Goal: Transaction & Acquisition: Purchase product/service

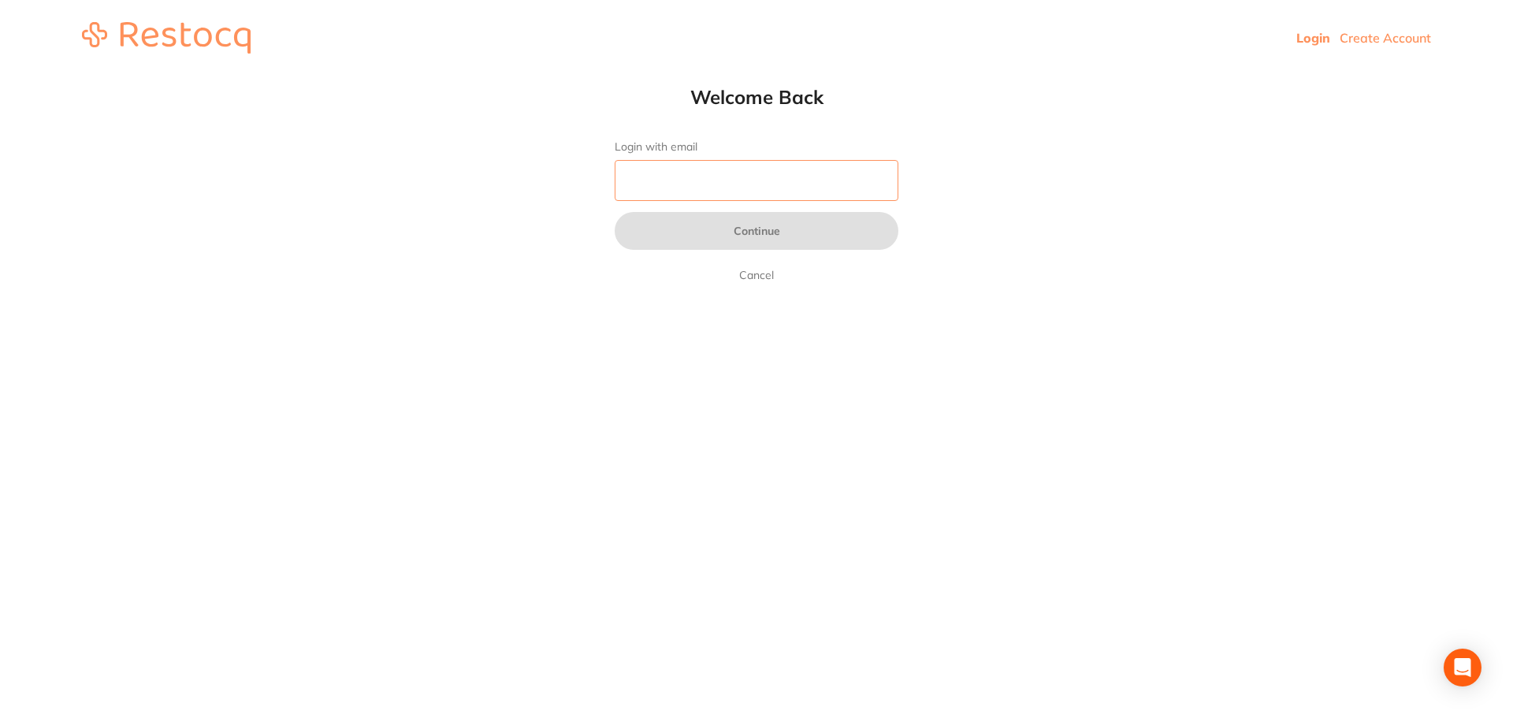
click at [792, 194] on input "Login with email" at bounding box center [757, 180] width 284 height 41
type input "[EMAIL_ADDRESS][DOMAIN_NAME]"
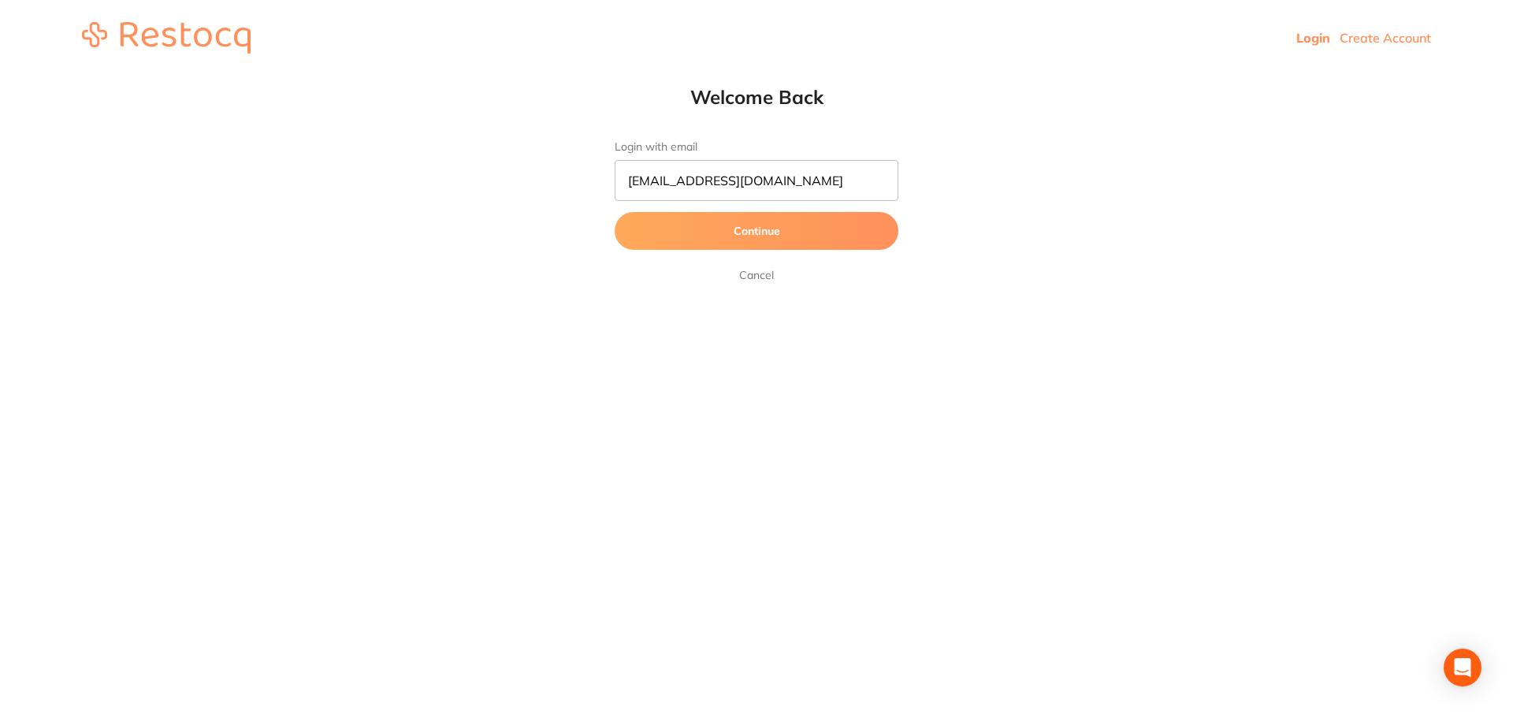
click at [780, 232] on button "Continue" at bounding box center [757, 231] width 284 height 38
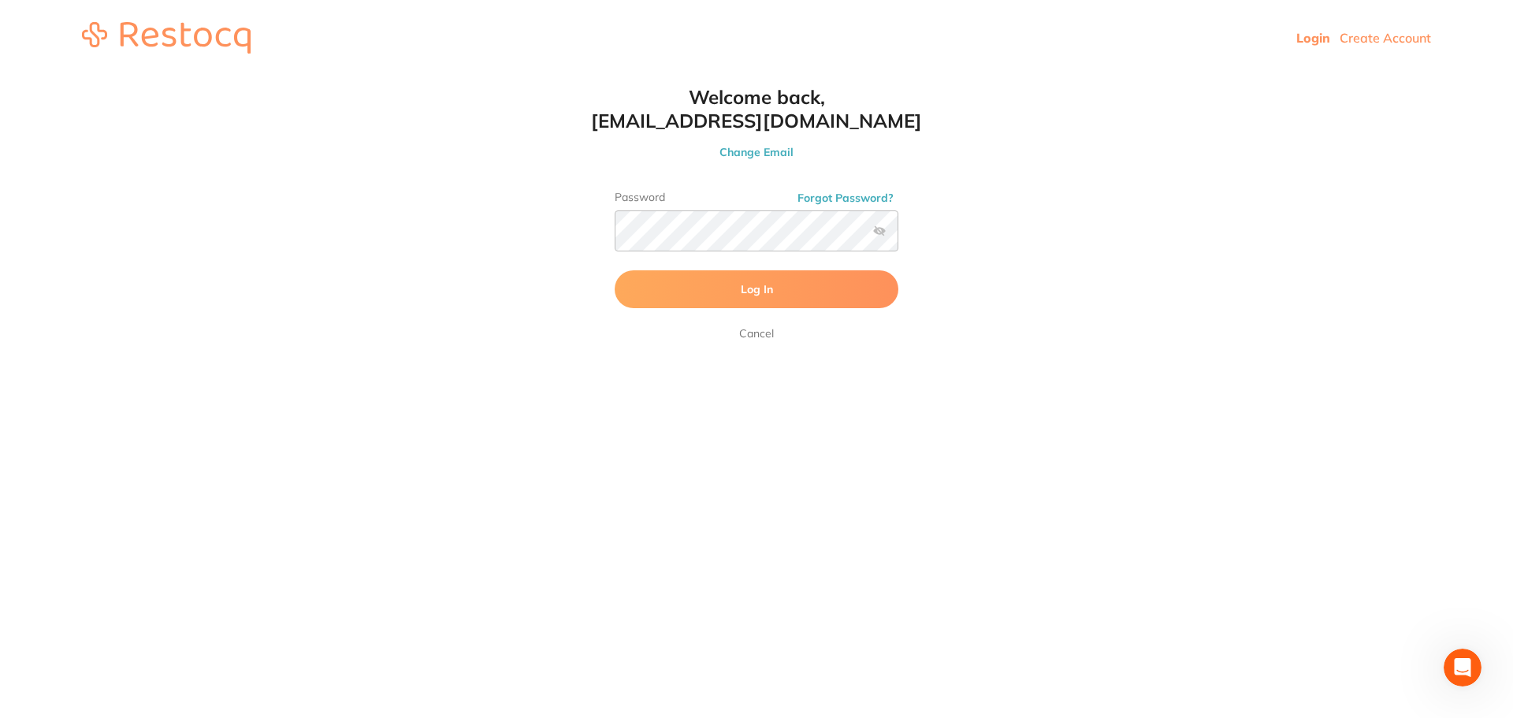
click at [880, 232] on label at bounding box center [879, 231] width 13 height 13
click at [899, 236] on input "checkbox" at bounding box center [899, 236] width 0 height 0
click at [783, 291] on button "Log In" at bounding box center [757, 289] width 284 height 38
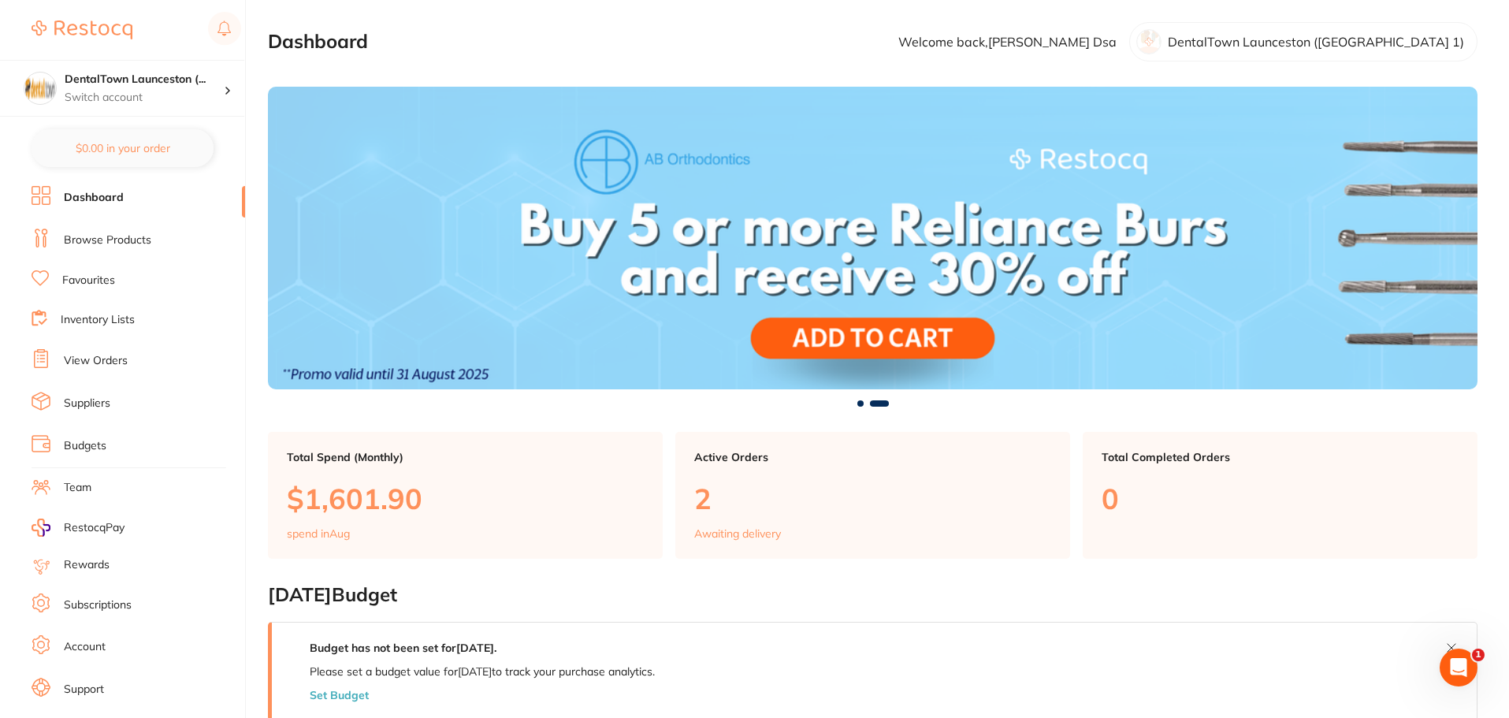
click at [704, 504] on p "2" at bounding box center [872, 498] width 357 height 32
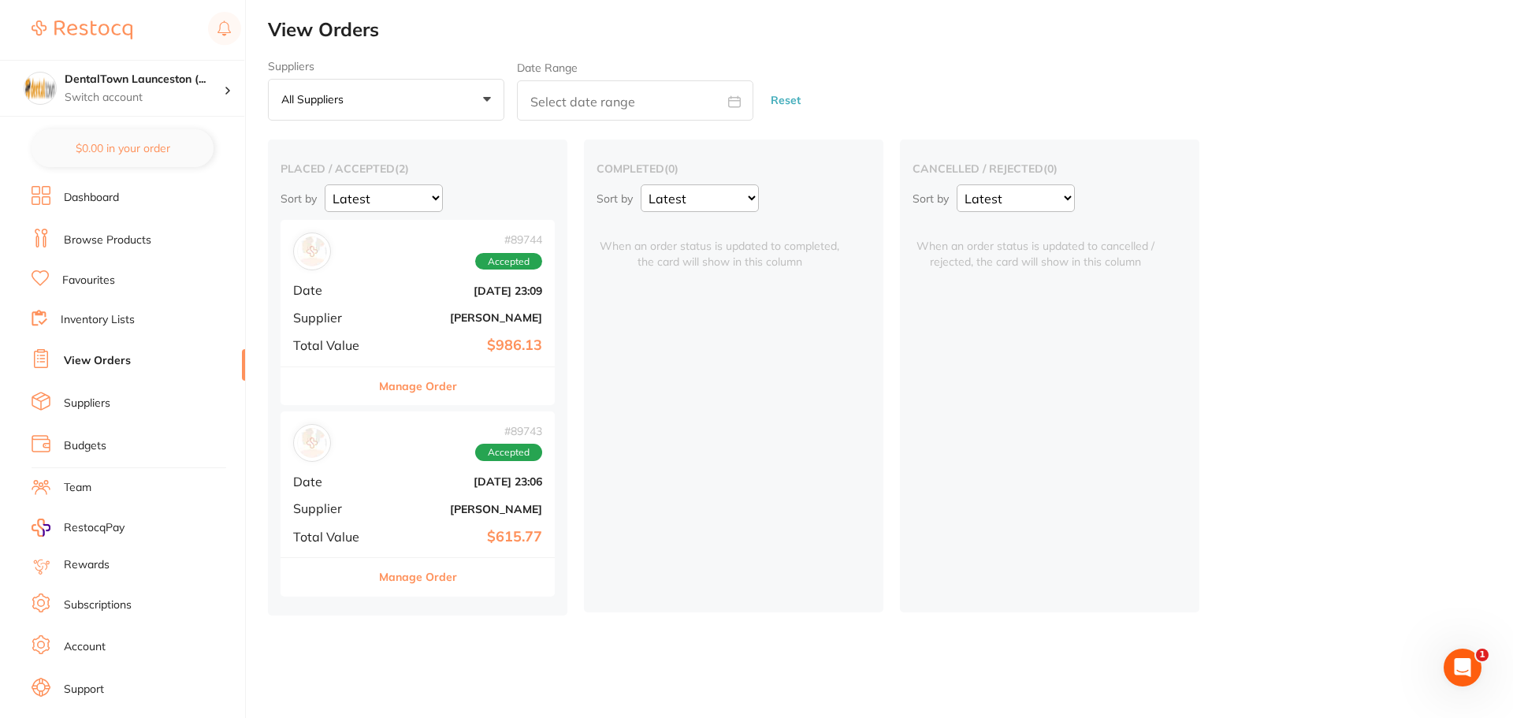
click at [404, 385] on button "Manage Order" at bounding box center [418, 386] width 78 height 38
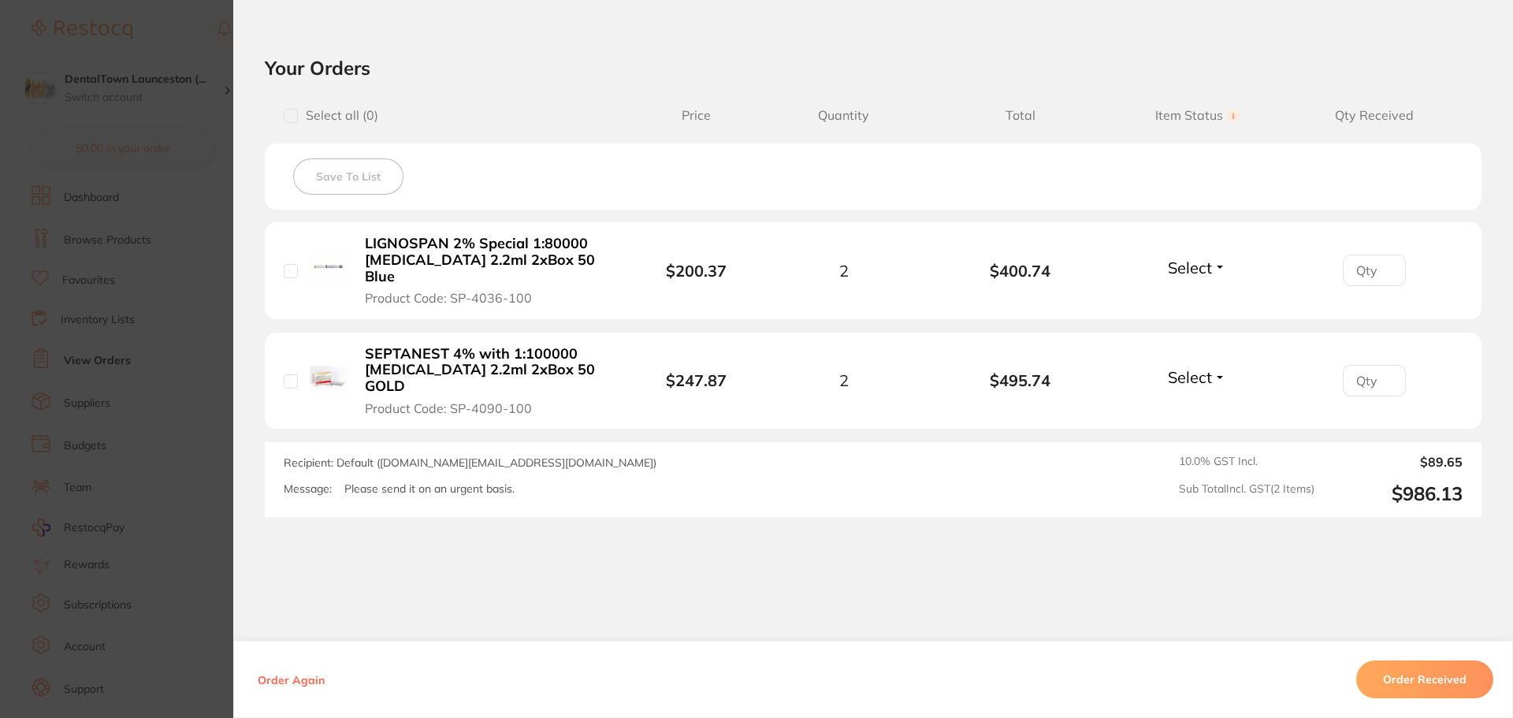
scroll to position [333, 0]
click at [1420, 684] on button "Order Received" at bounding box center [1425, 680] width 137 height 38
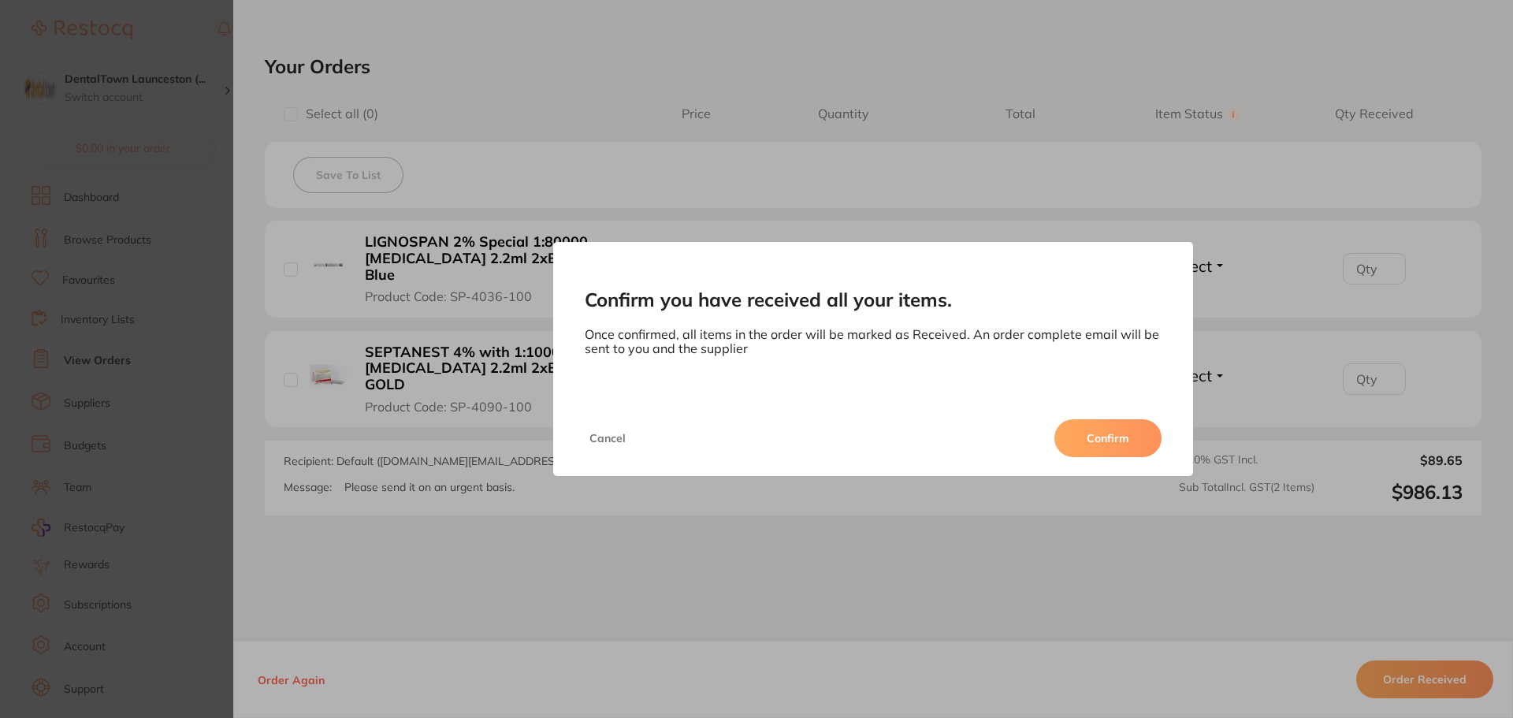
click at [1076, 437] on button "Confirm" at bounding box center [1108, 438] width 107 height 38
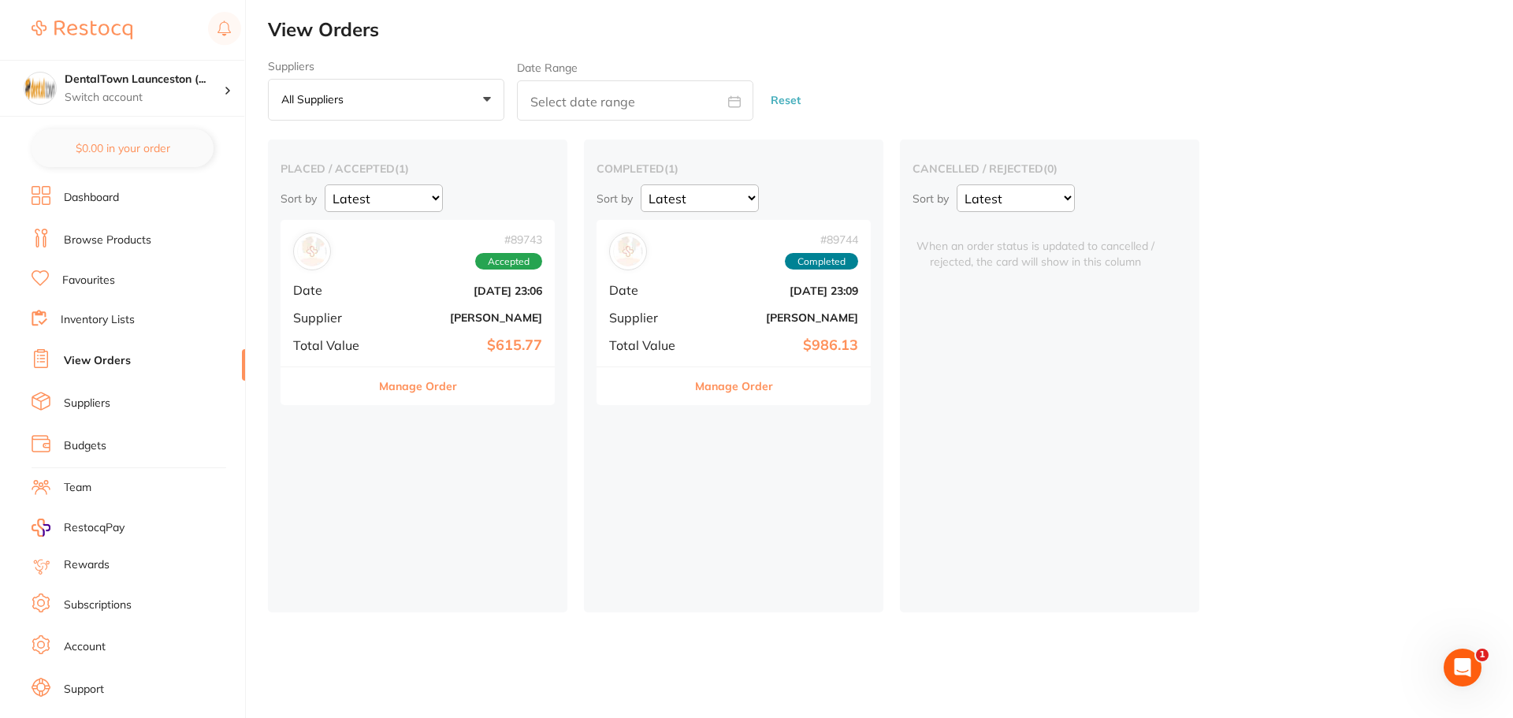
click at [417, 393] on button "Manage Order" at bounding box center [418, 386] width 78 height 38
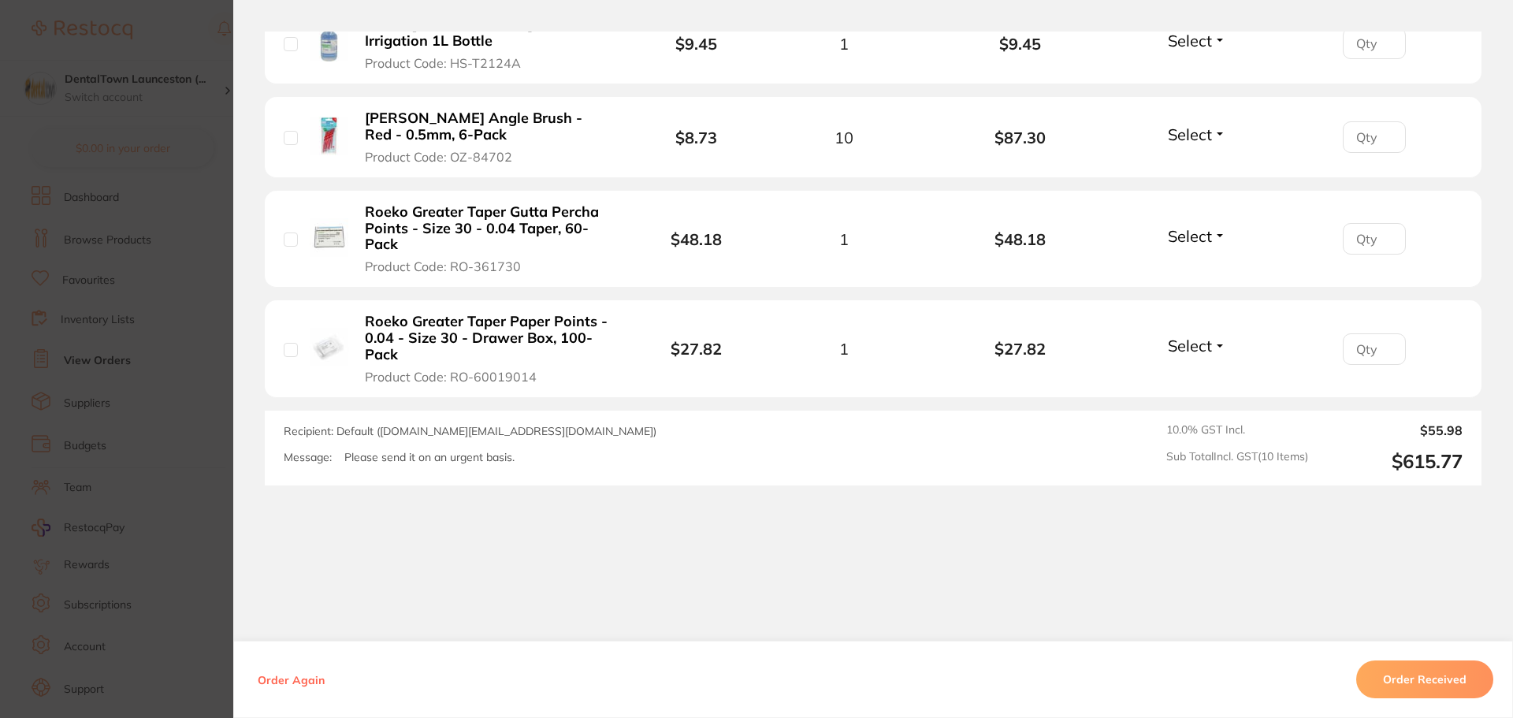
scroll to position [1117, 0]
click at [1407, 683] on button "Order Received" at bounding box center [1425, 680] width 137 height 38
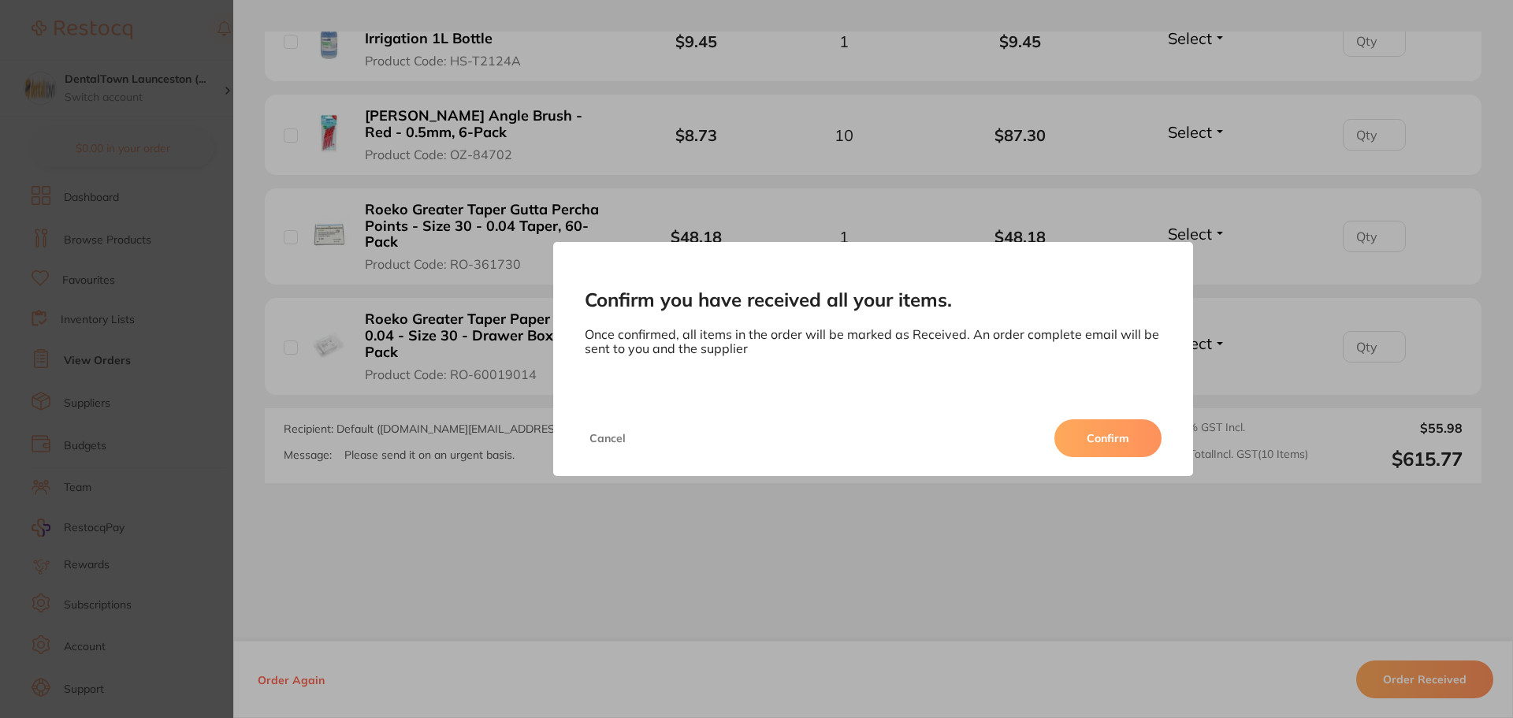
click at [1098, 452] on button "Confirm" at bounding box center [1108, 438] width 107 height 38
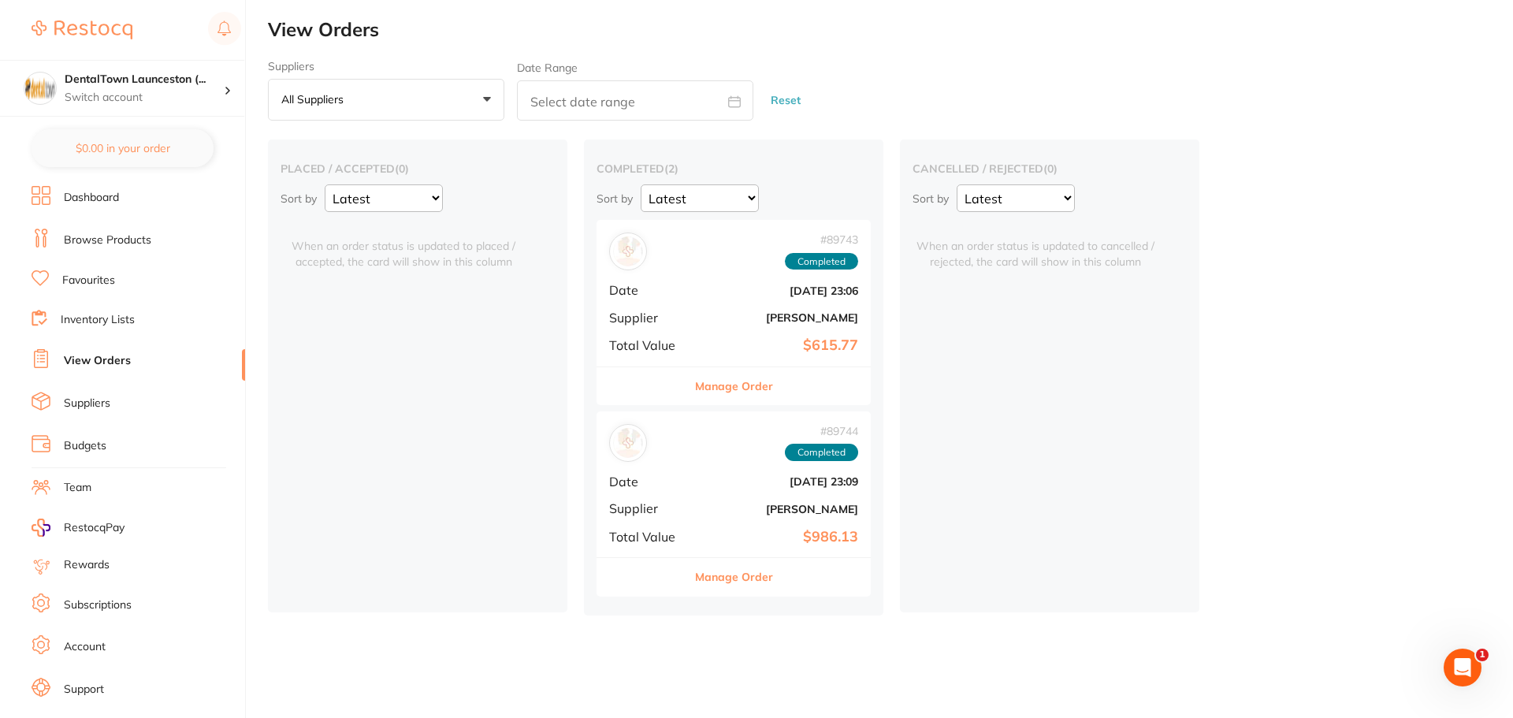
click at [105, 192] on link "Dashboard" at bounding box center [91, 198] width 55 height 16
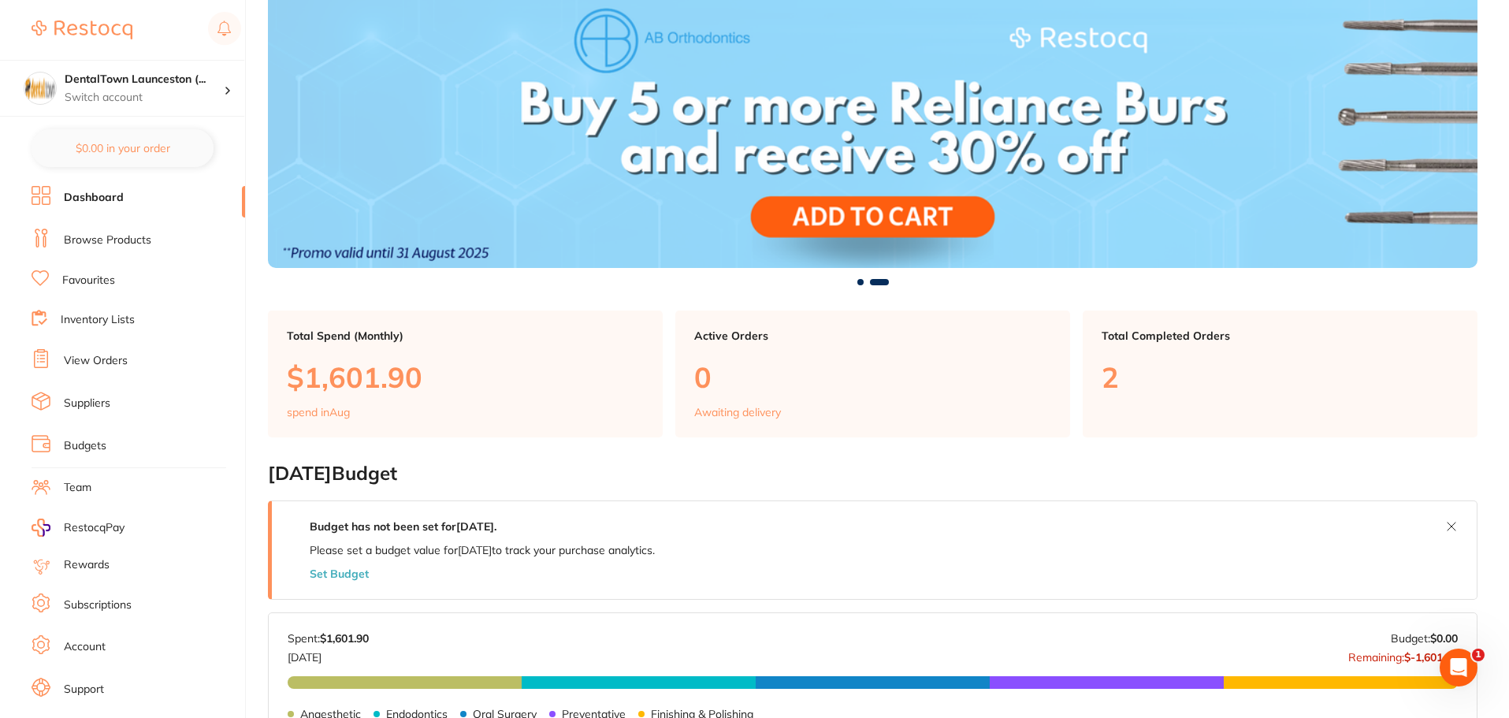
scroll to position [120, 0]
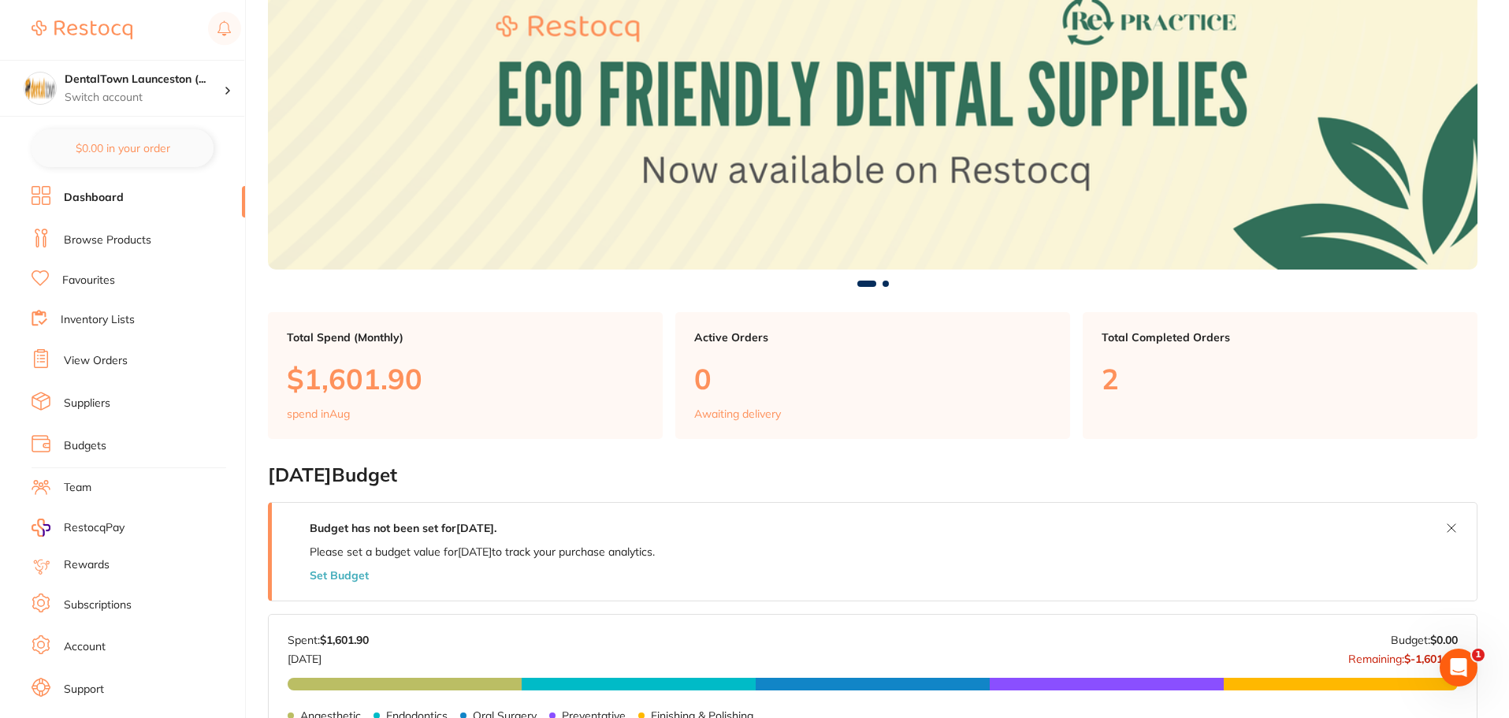
click at [108, 238] on link "Browse Products" at bounding box center [107, 241] width 87 height 16
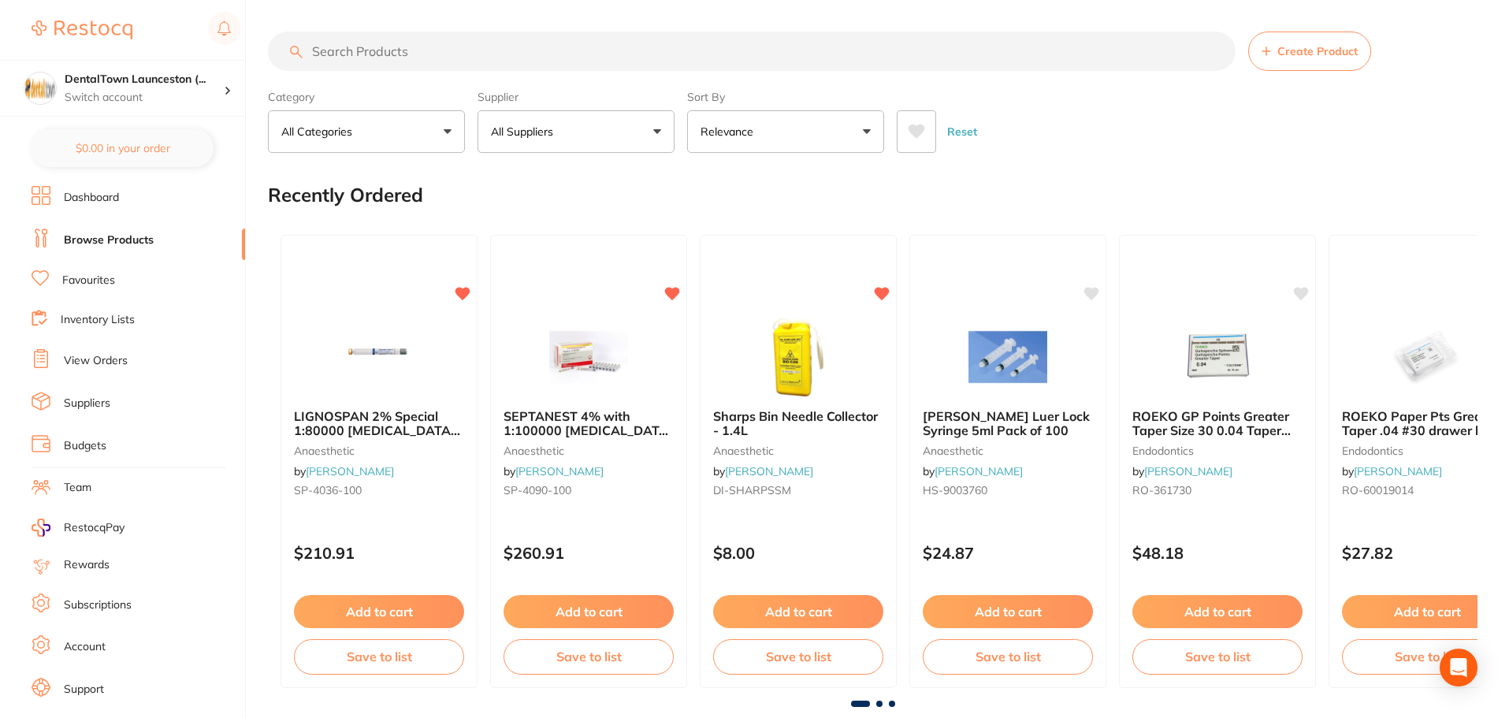
click at [657, 130] on button "All Suppliers" at bounding box center [576, 131] width 197 height 43
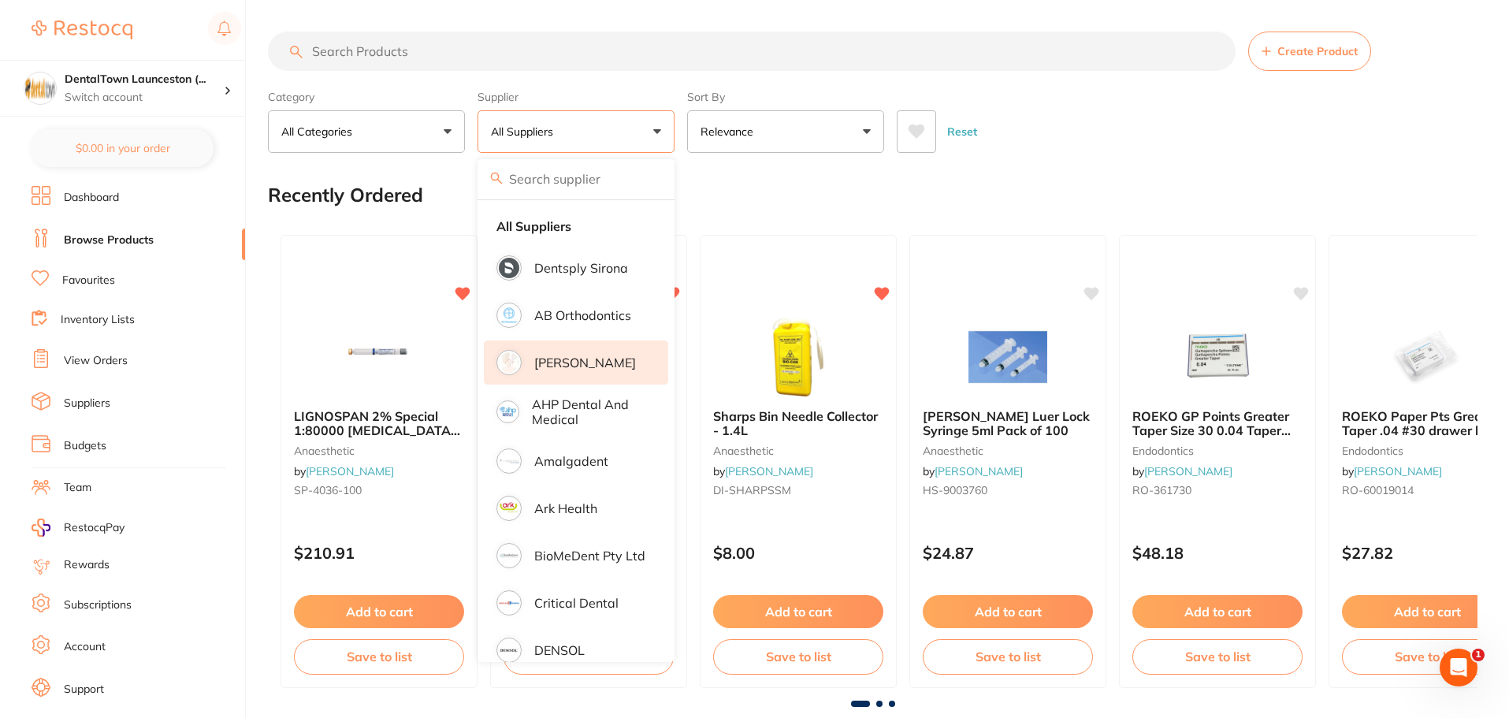
click at [582, 359] on p "[PERSON_NAME]" at bounding box center [585, 362] width 102 height 14
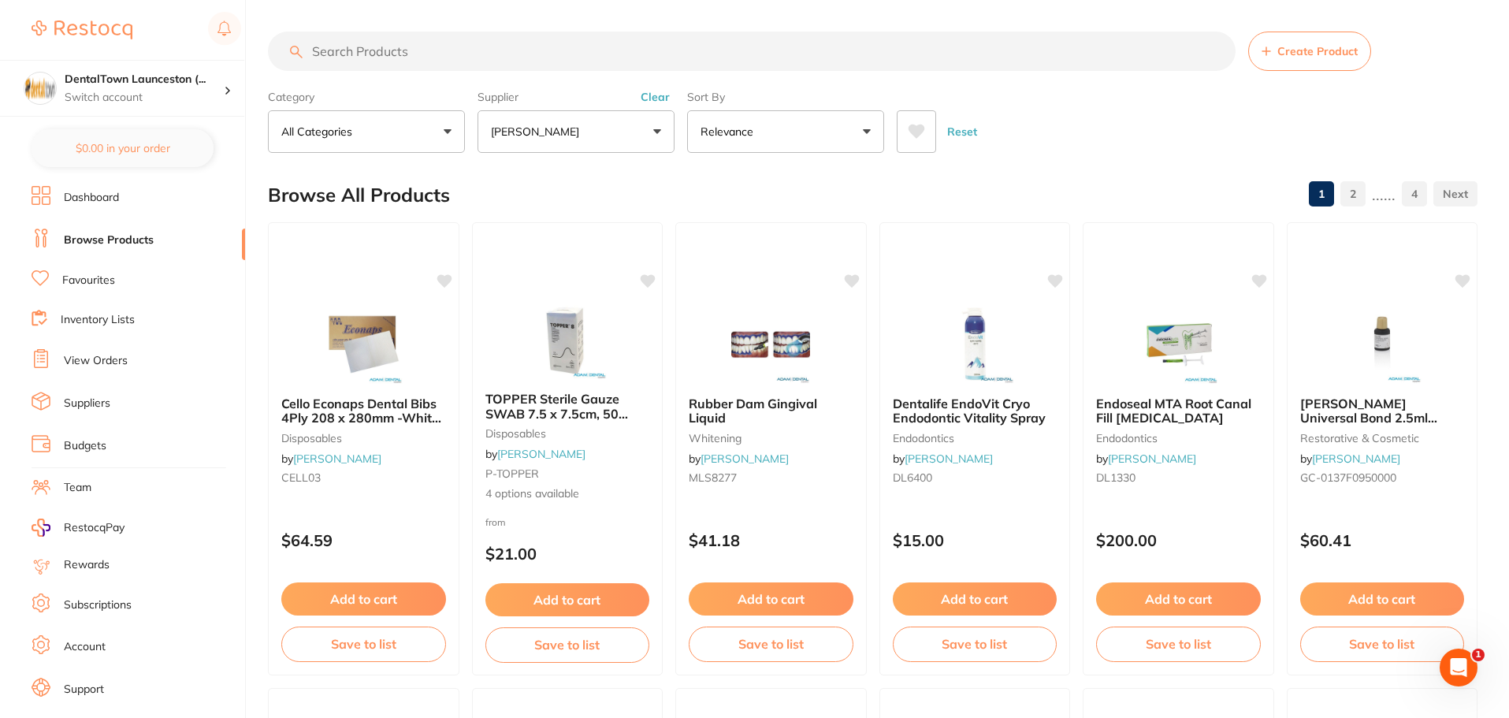
click at [1024, 42] on input "search" at bounding box center [752, 51] width 968 height 39
click at [1016, 48] on input "search" at bounding box center [752, 51] width 968 height 39
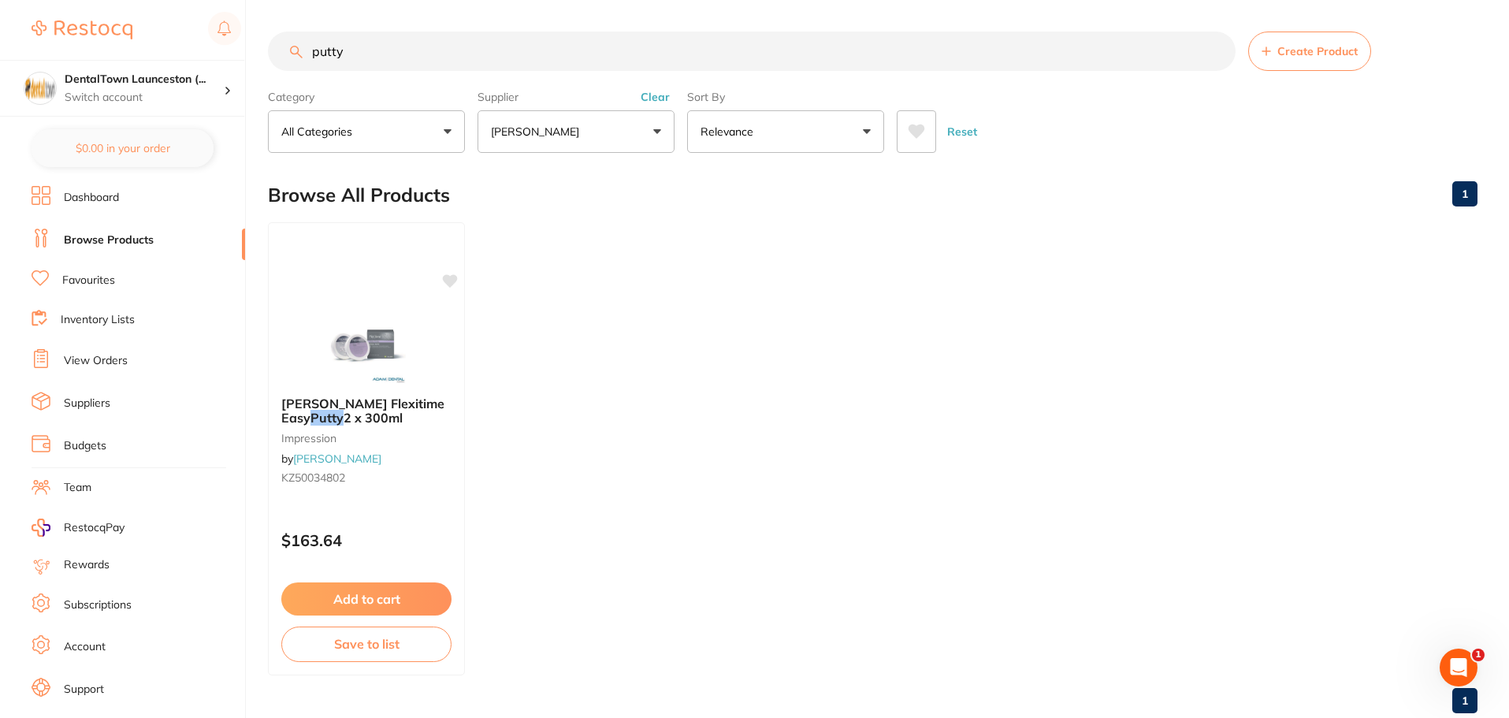
type input "putty"
click at [649, 130] on button "[PERSON_NAME]" at bounding box center [576, 131] width 197 height 43
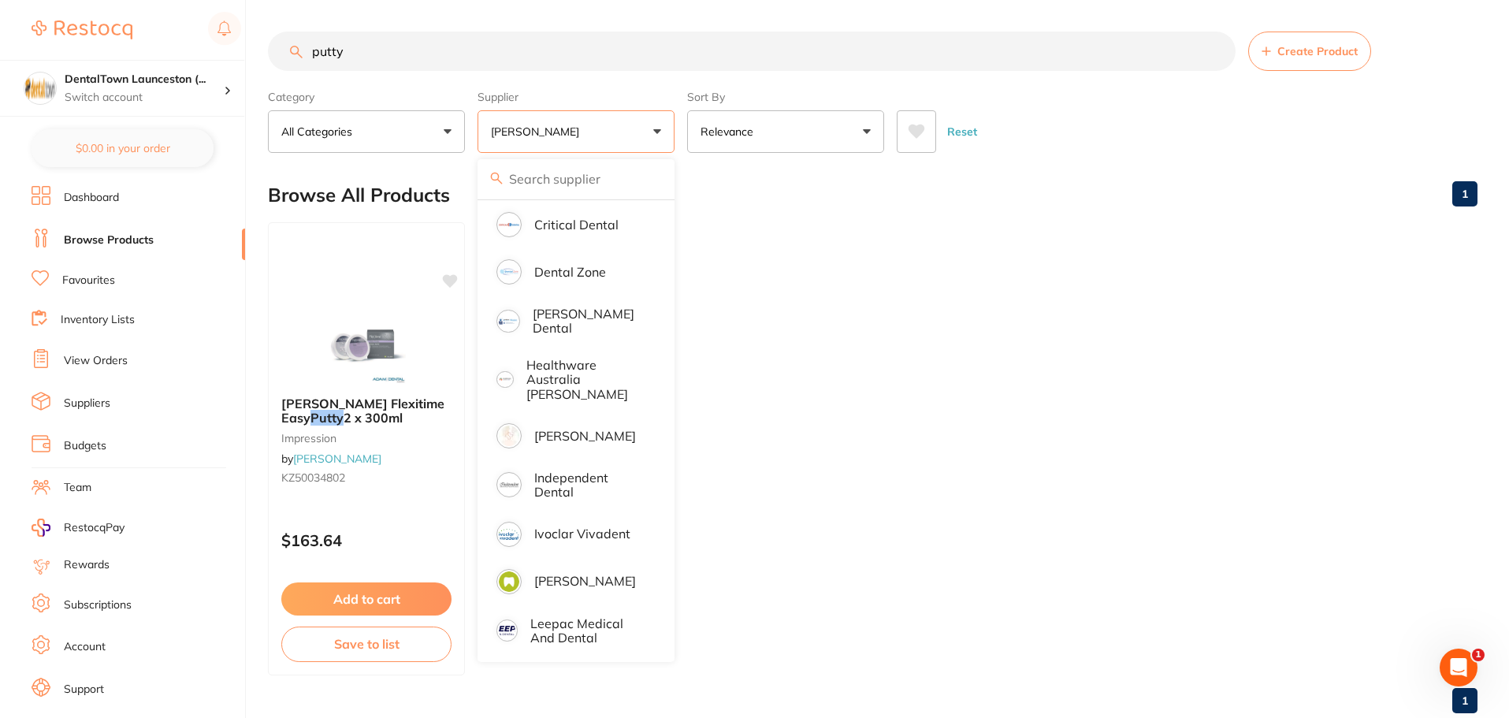
scroll to position [332, 0]
click at [566, 428] on p "[PERSON_NAME]" at bounding box center [585, 435] width 102 height 14
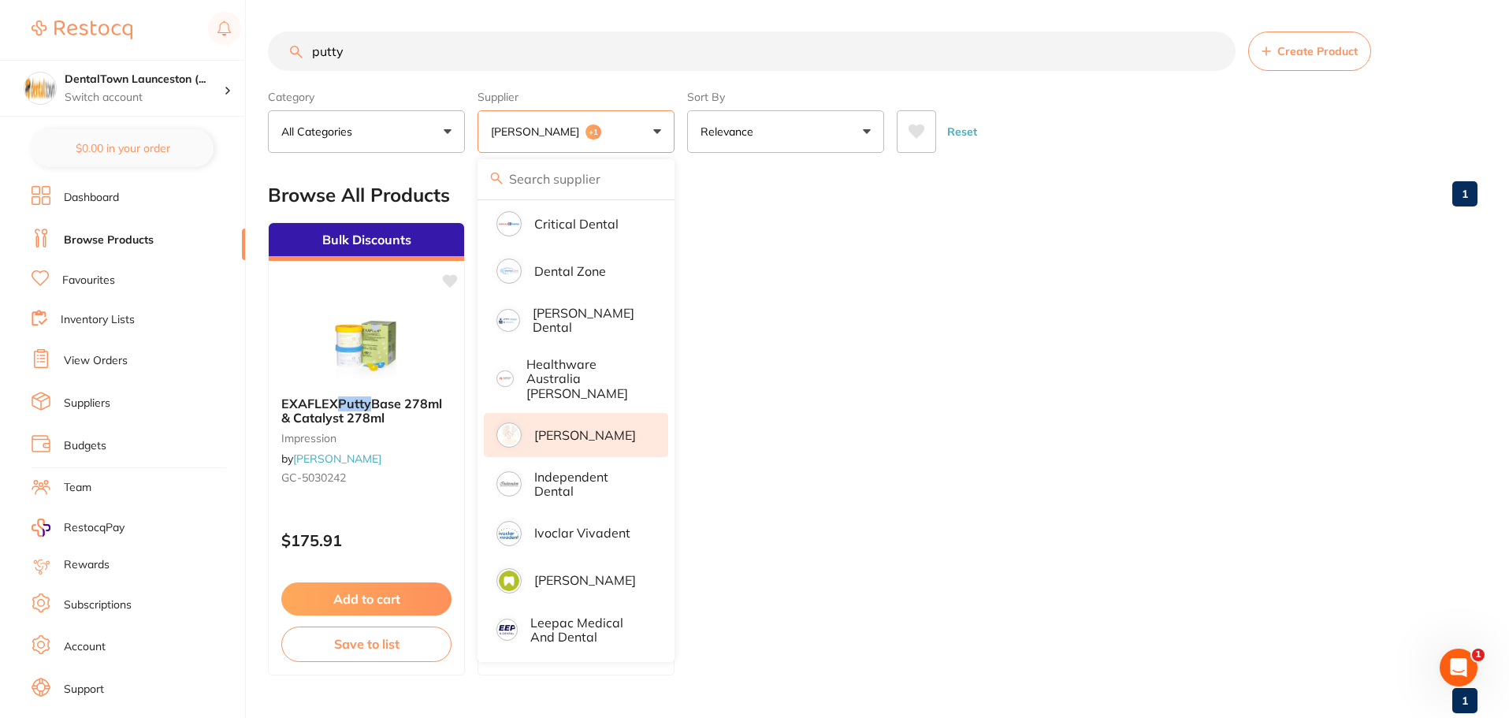
scroll to position [0, 0]
click at [963, 356] on ul "Bulk Discounts EXAFLEX Putty Base 278ml & Catalyst 278ml impression by [PERSON_…" at bounding box center [873, 448] width 1210 height 453
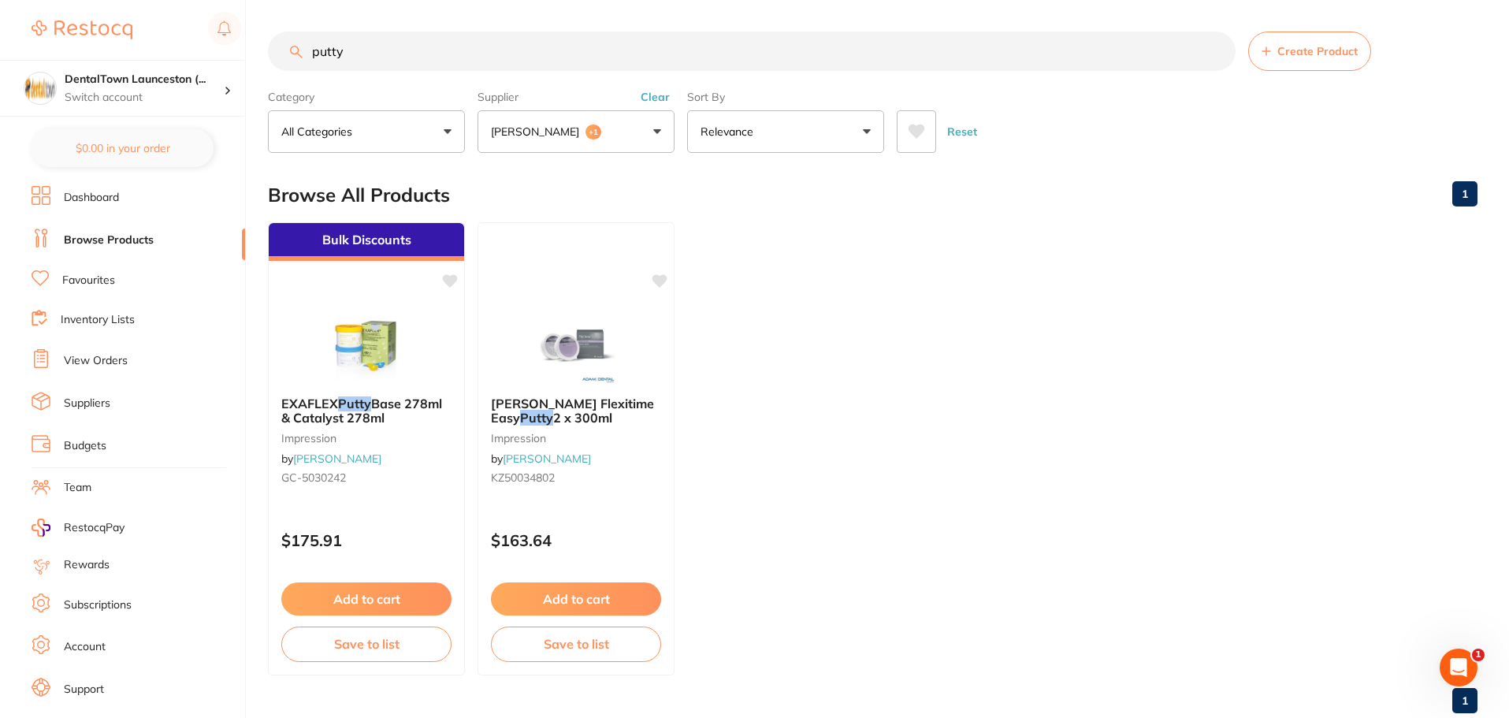
click at [1215, 54] on input "putty" at bounding box center [752, 51] width 968 height 39
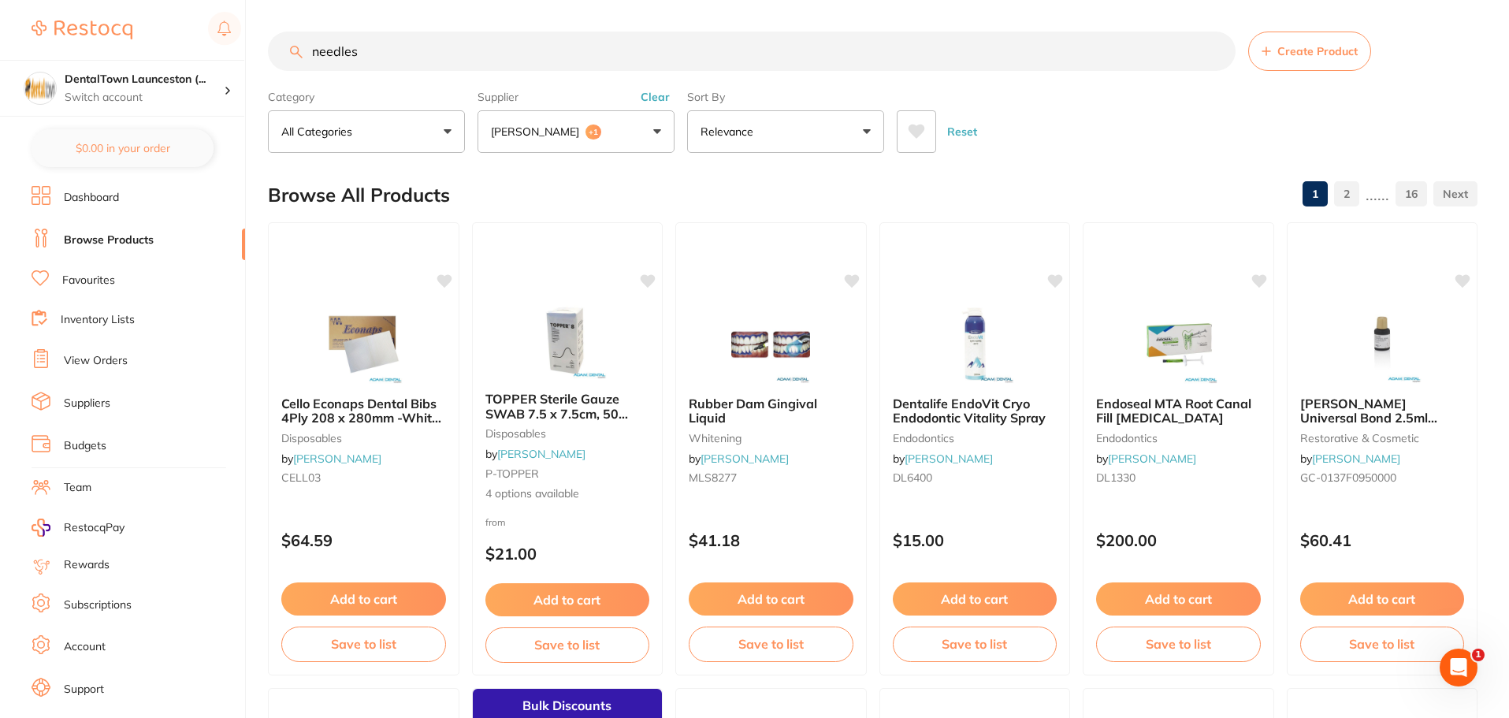
type input "needles"
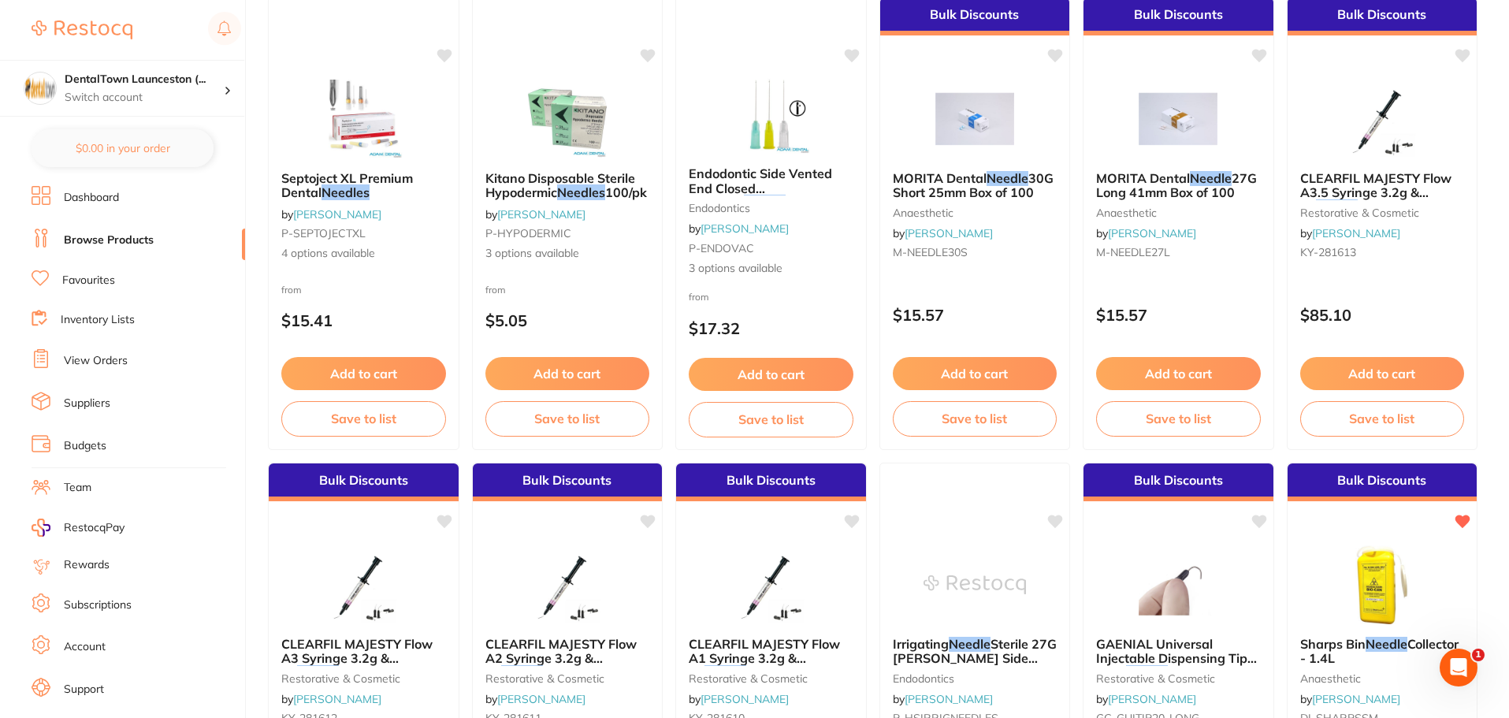
scroll to position [222, 0]
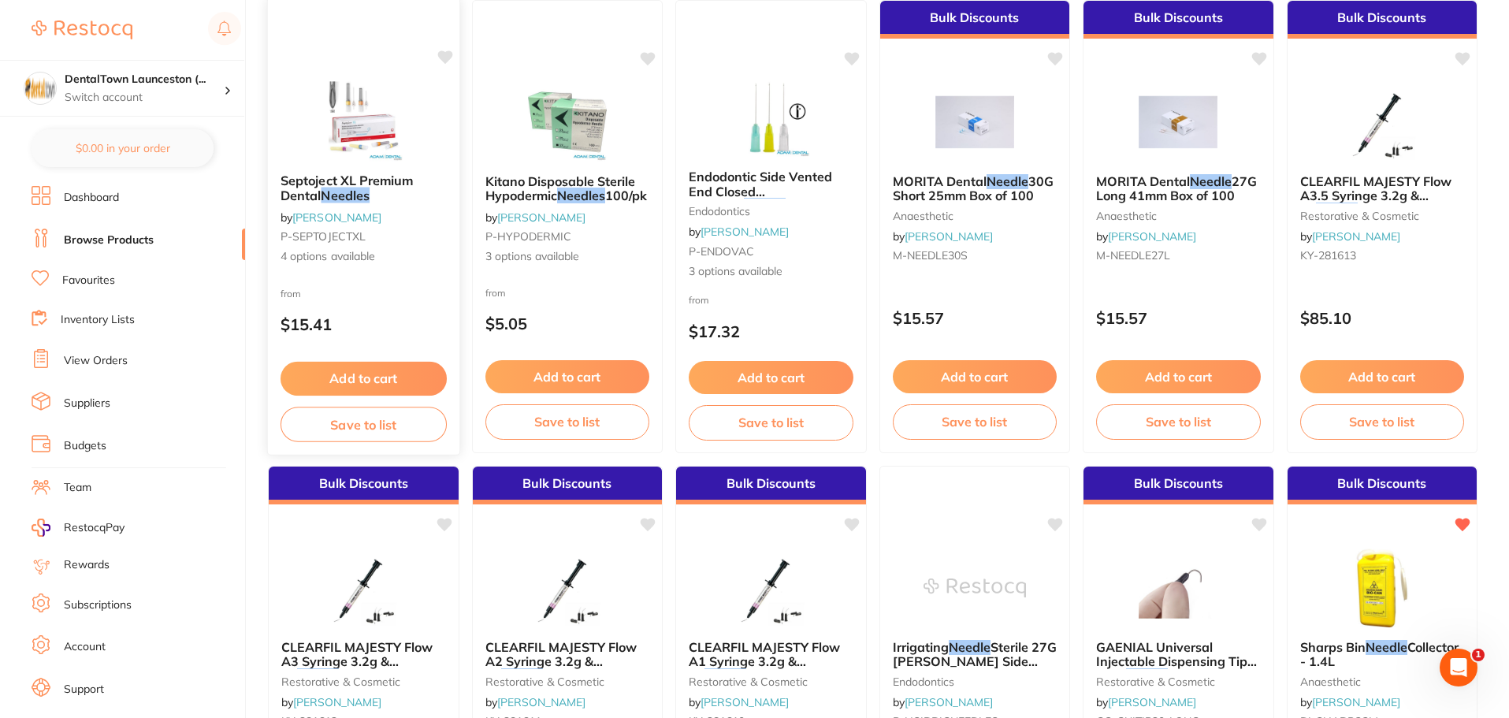
click at [338, 192] on em "Needles" at bounding box center [345, 196] width 49 height 16
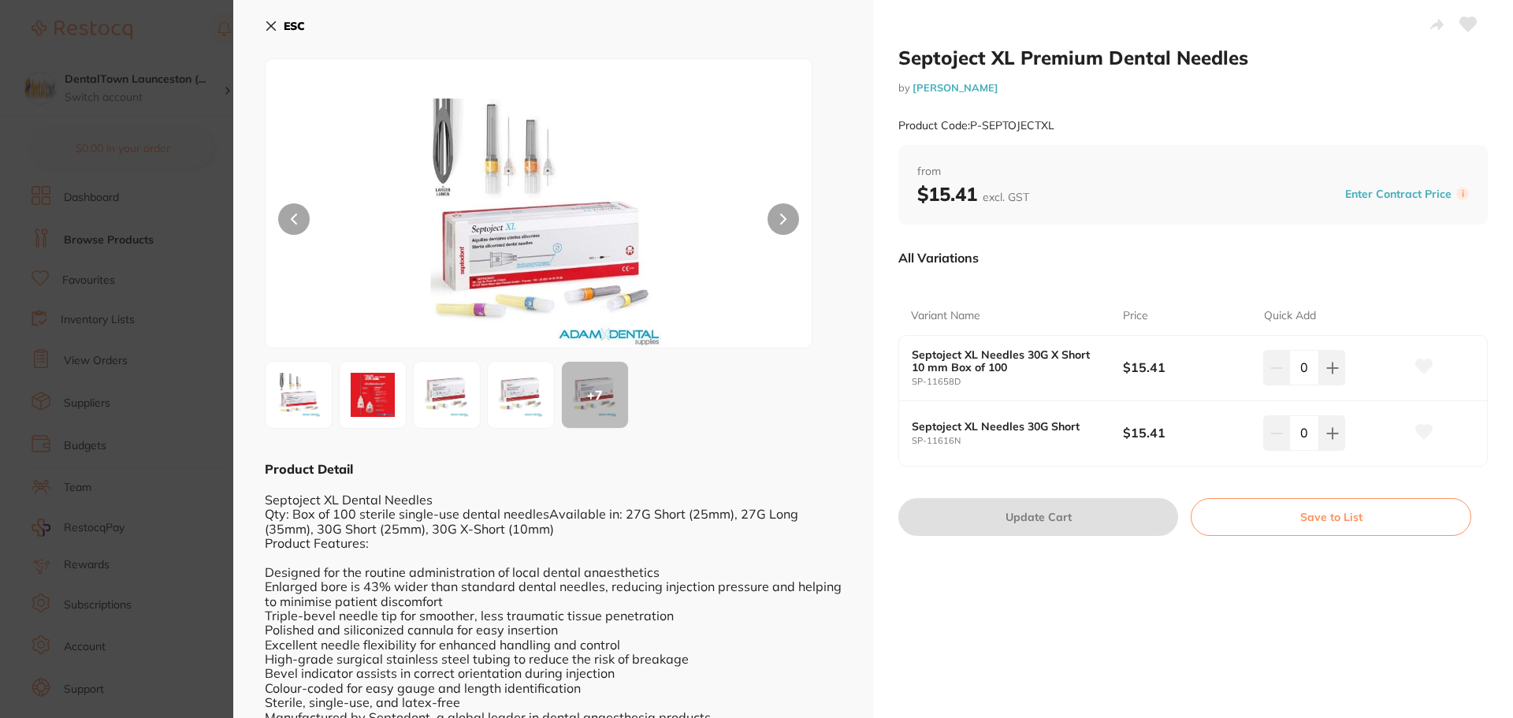
click at [982, 428] on b "Septoject XL Needles 30G Short" at bounding box center [1007, 426] width 190 height 13
click at [1037, 430] on b "Septoject XL Needles 30G Short" at bounding box center [1007, 426] width 190 height 13
click at [530, 391] on img at bounding box center [521, 395] width 57 height 57
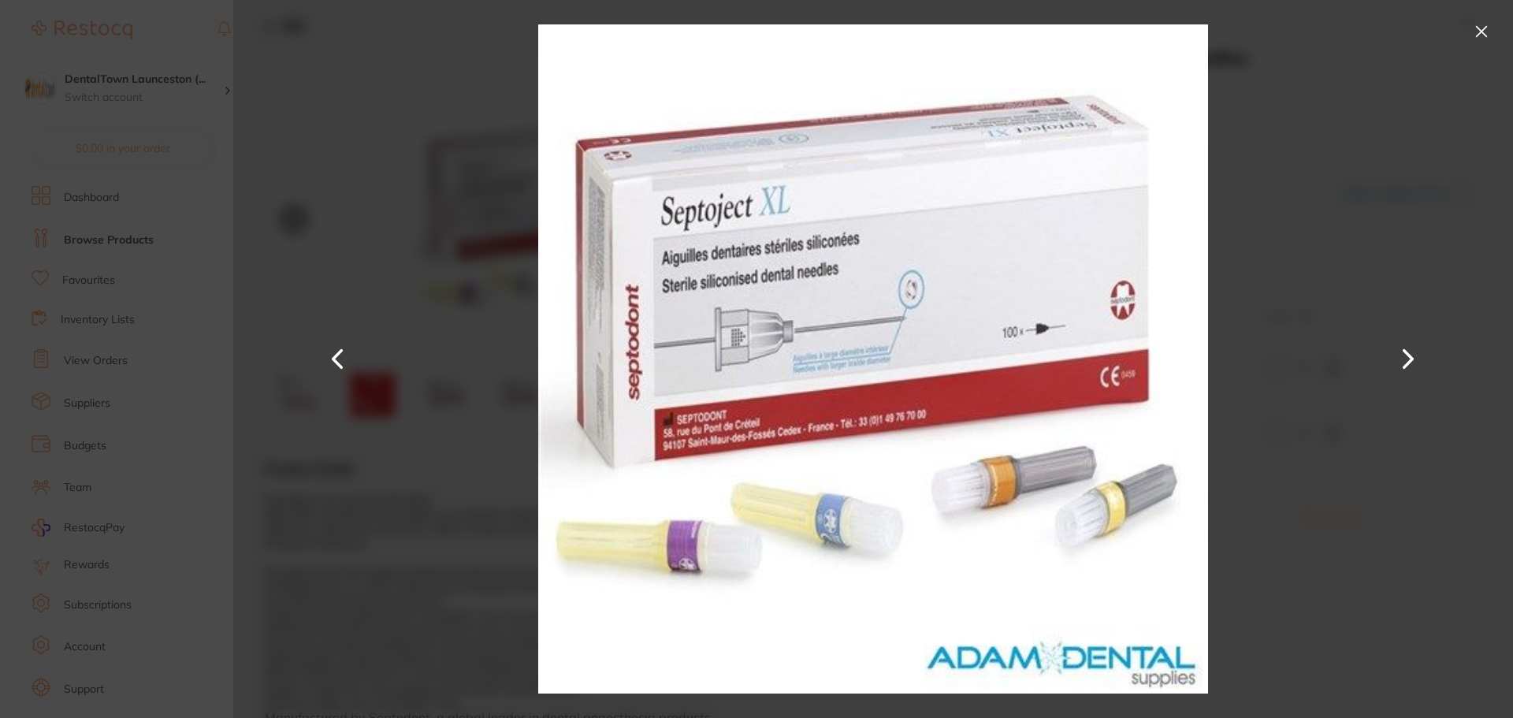
click at [329, 362] on button at bounding box center [338, 359] width 38 height 359
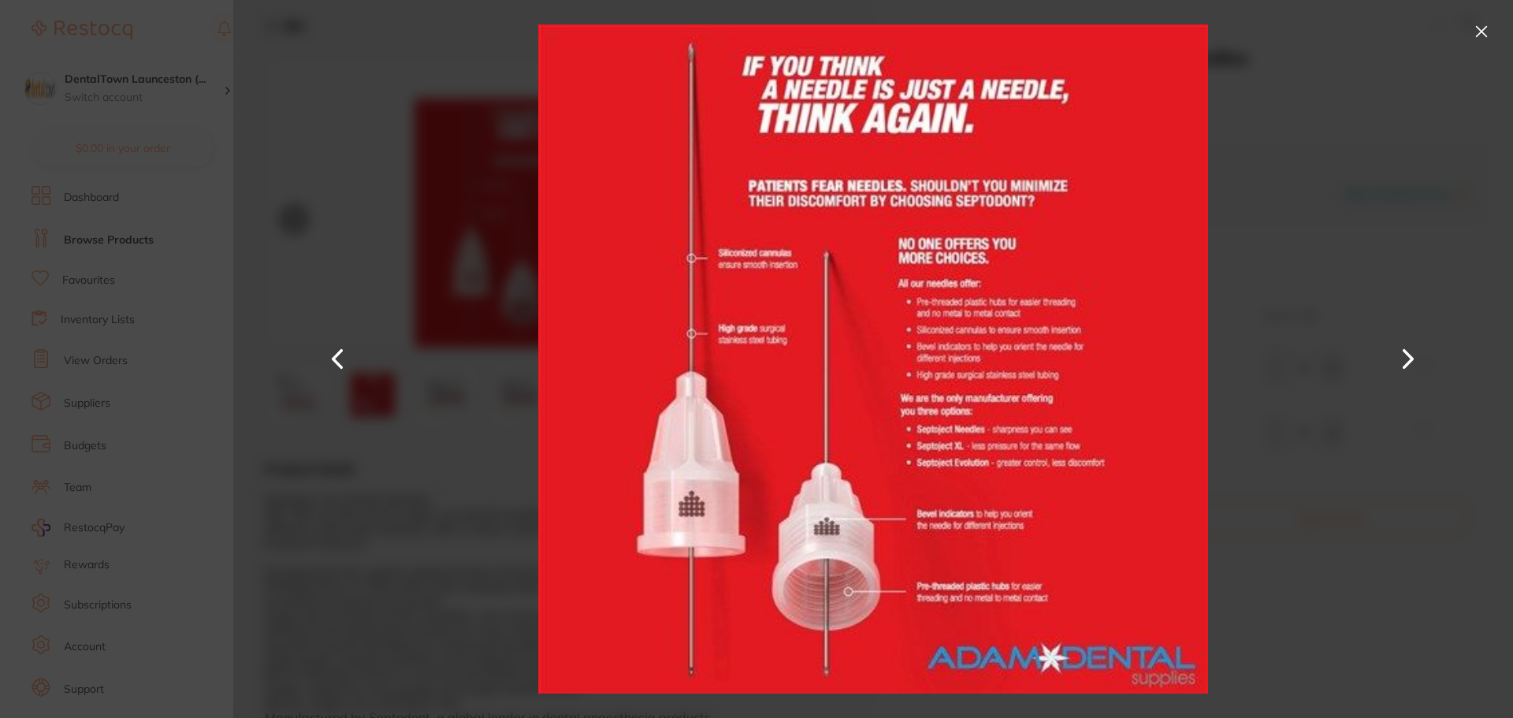
click at [329, 362] on button at bounding box center [338, 359] width 38 height 359
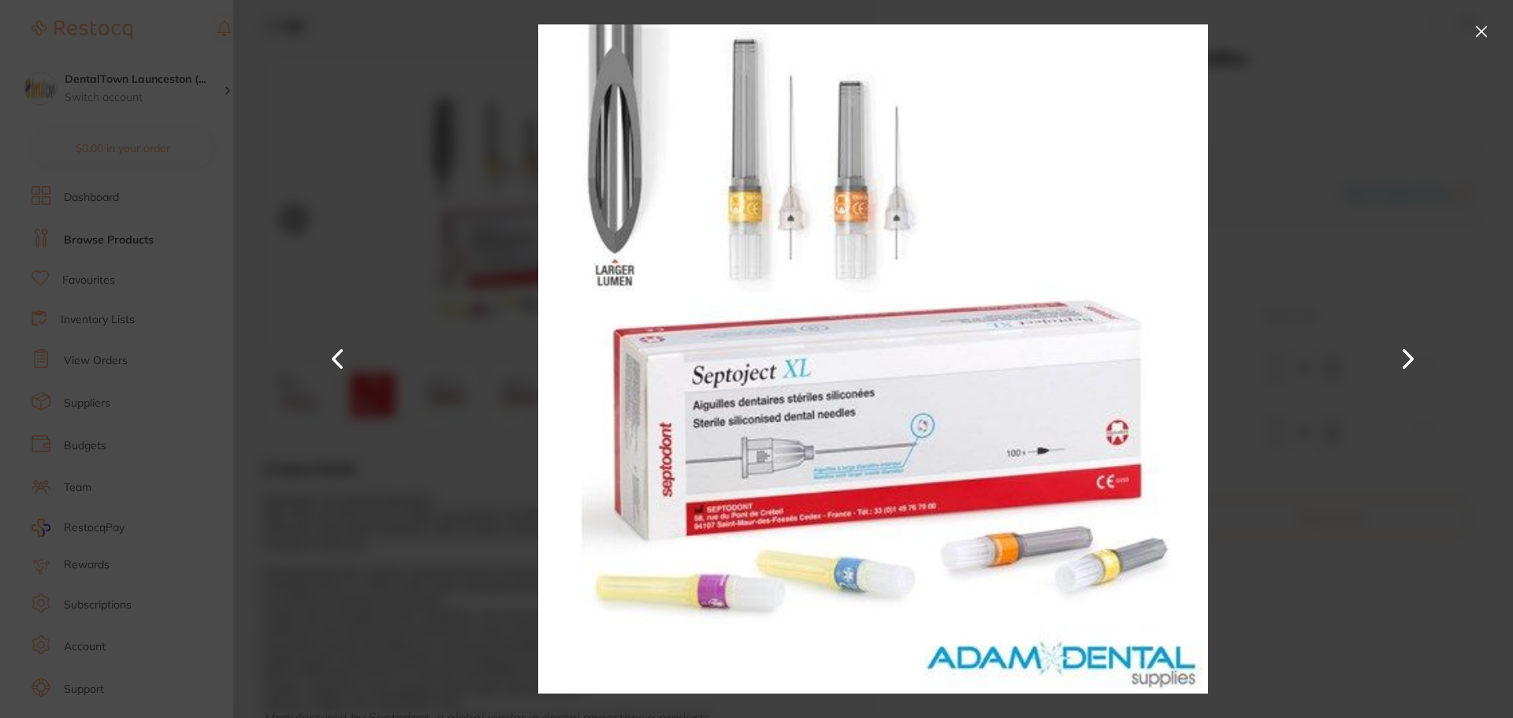
click at [1481, 32] on button at bounding box center [1481, 31] width 25 height 25
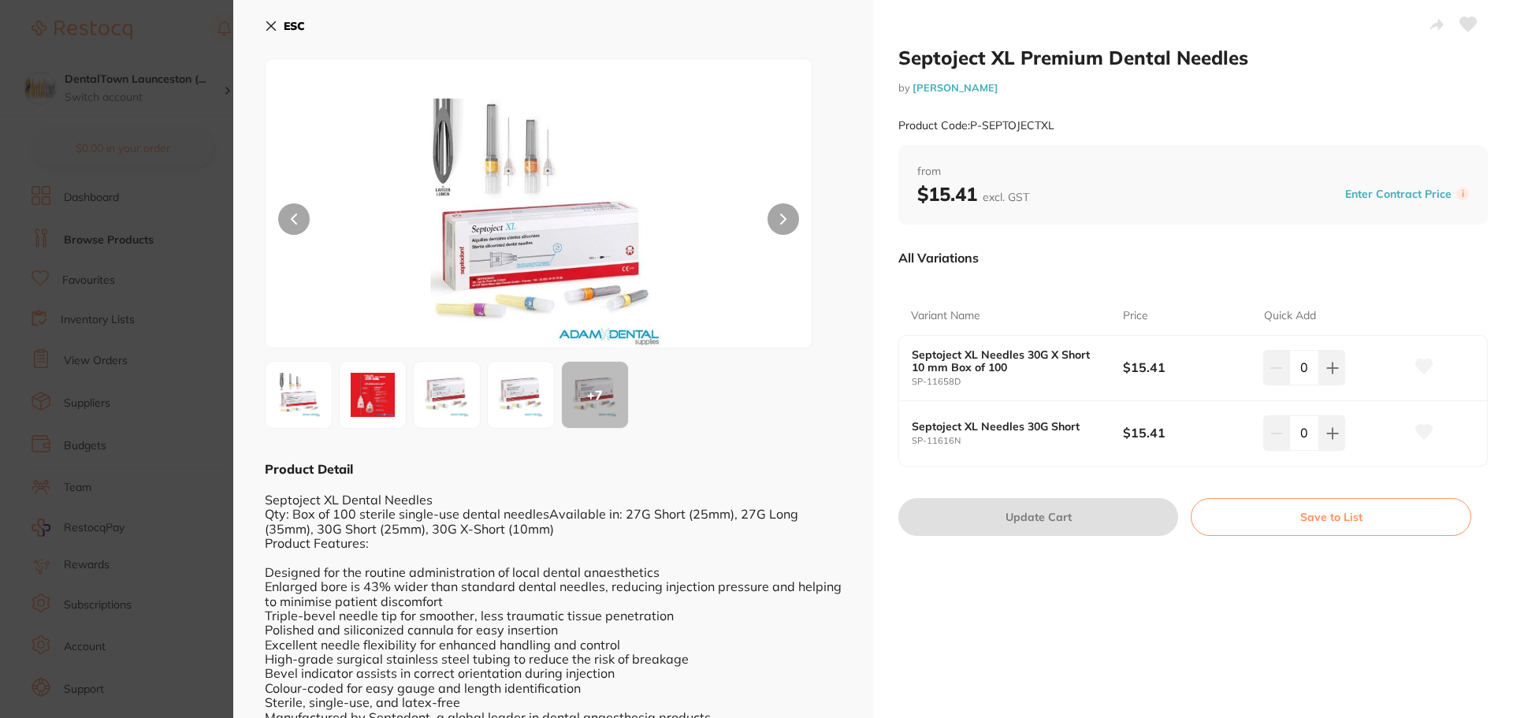
click at [270, 24] on icon at bounding box center [271, 26] width 9 height 9
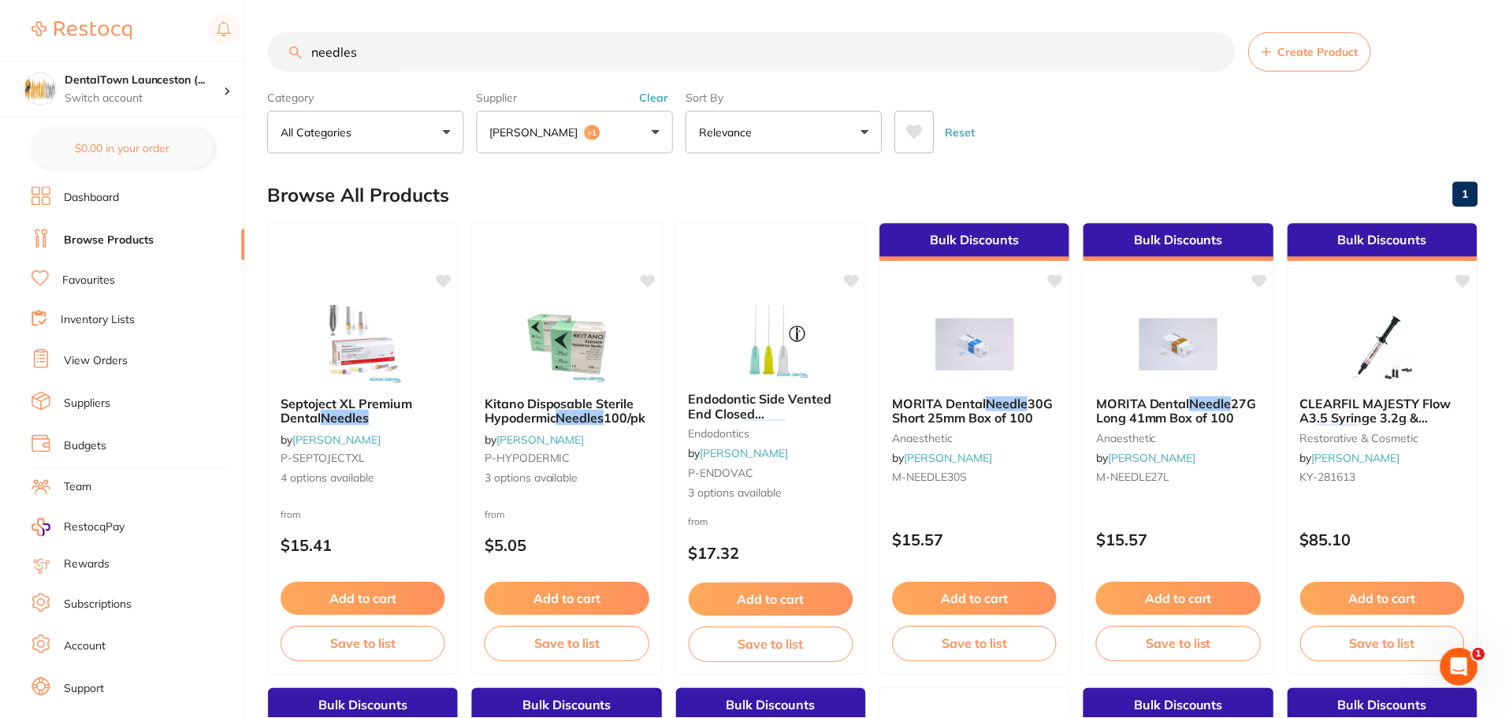
scroll to position [222, 0]
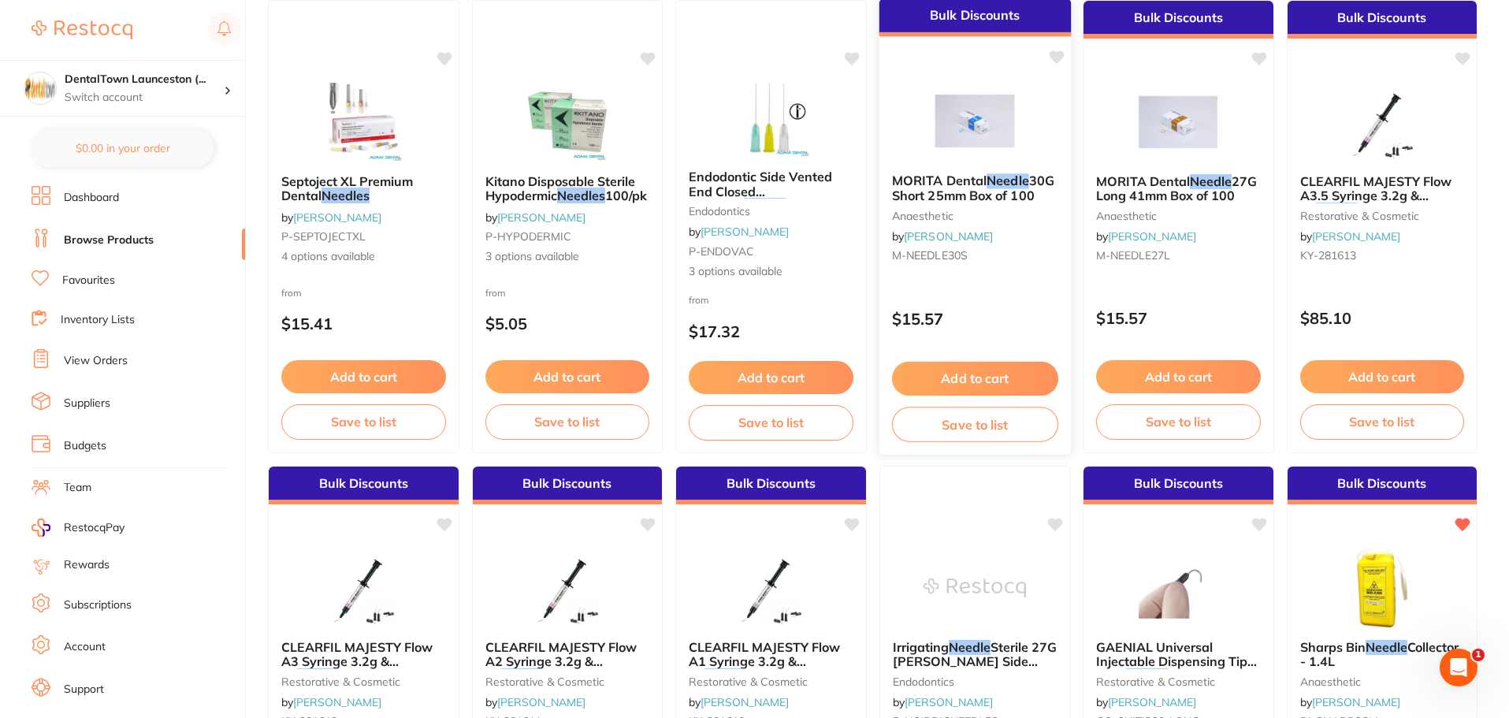
click at [981, 194] on span "30G Short 25mm Box of 100" at bounding box center [972, 188] width 162 height 31
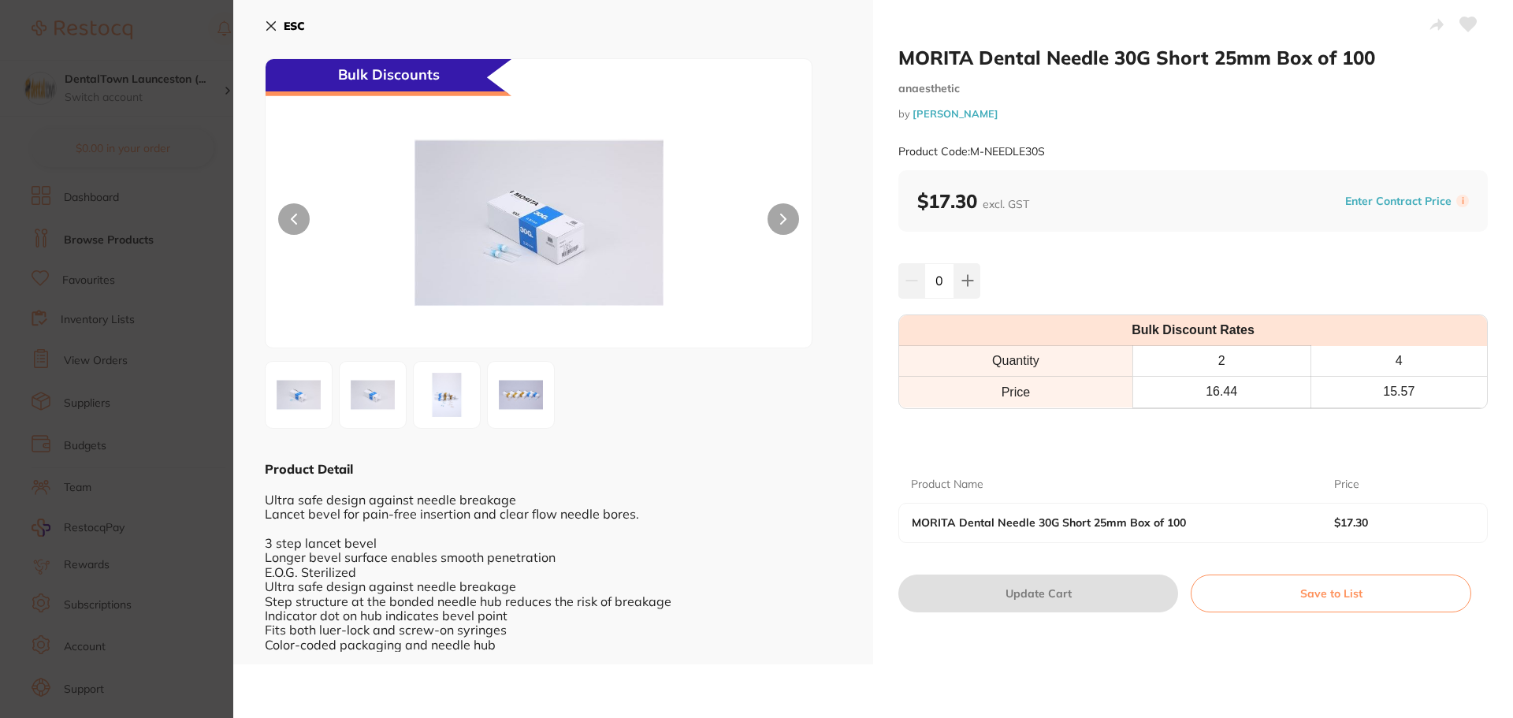
click at [269, 24] on icon at bounding box center [271, 26] width 9 height 9
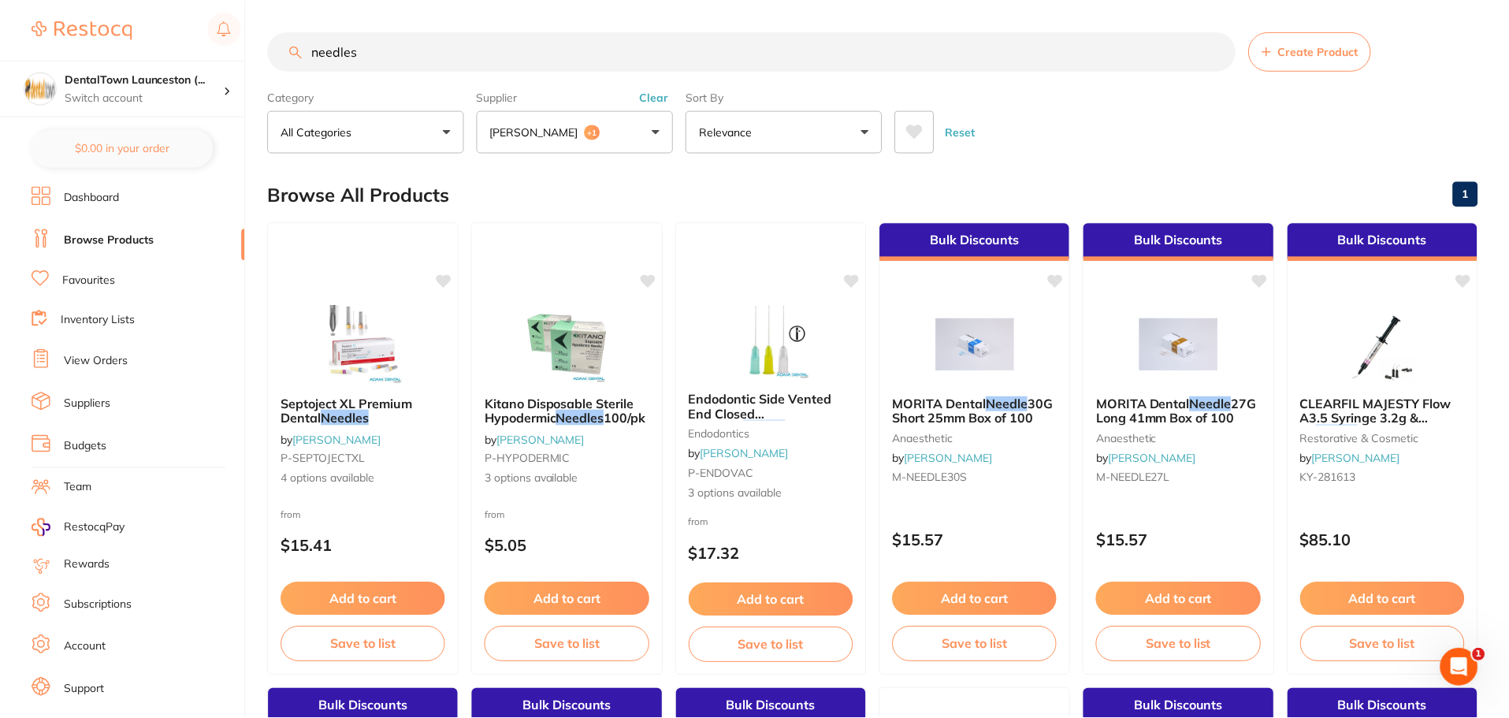
scroll to position [222, 0]
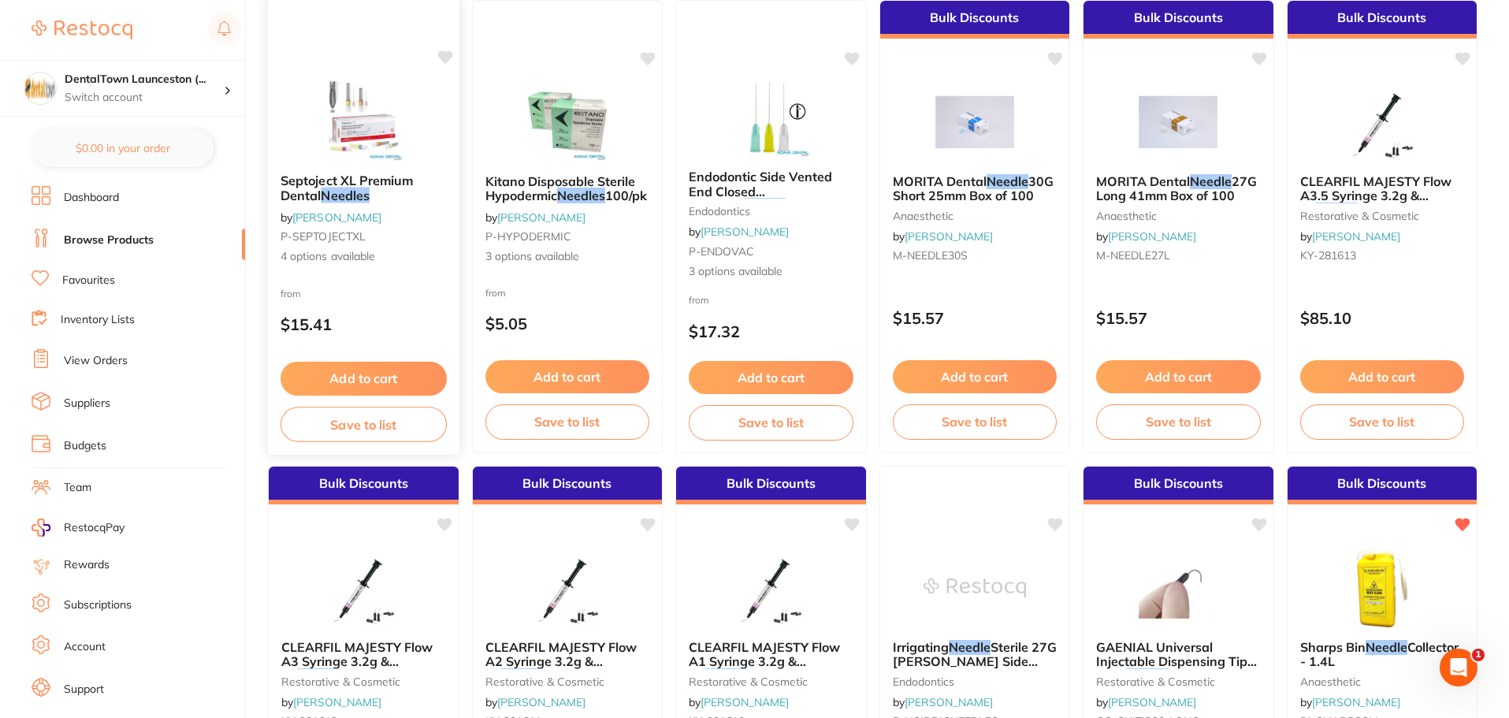
click at [347, 158] on img at bounding box center [363, 121] width 103 height 80
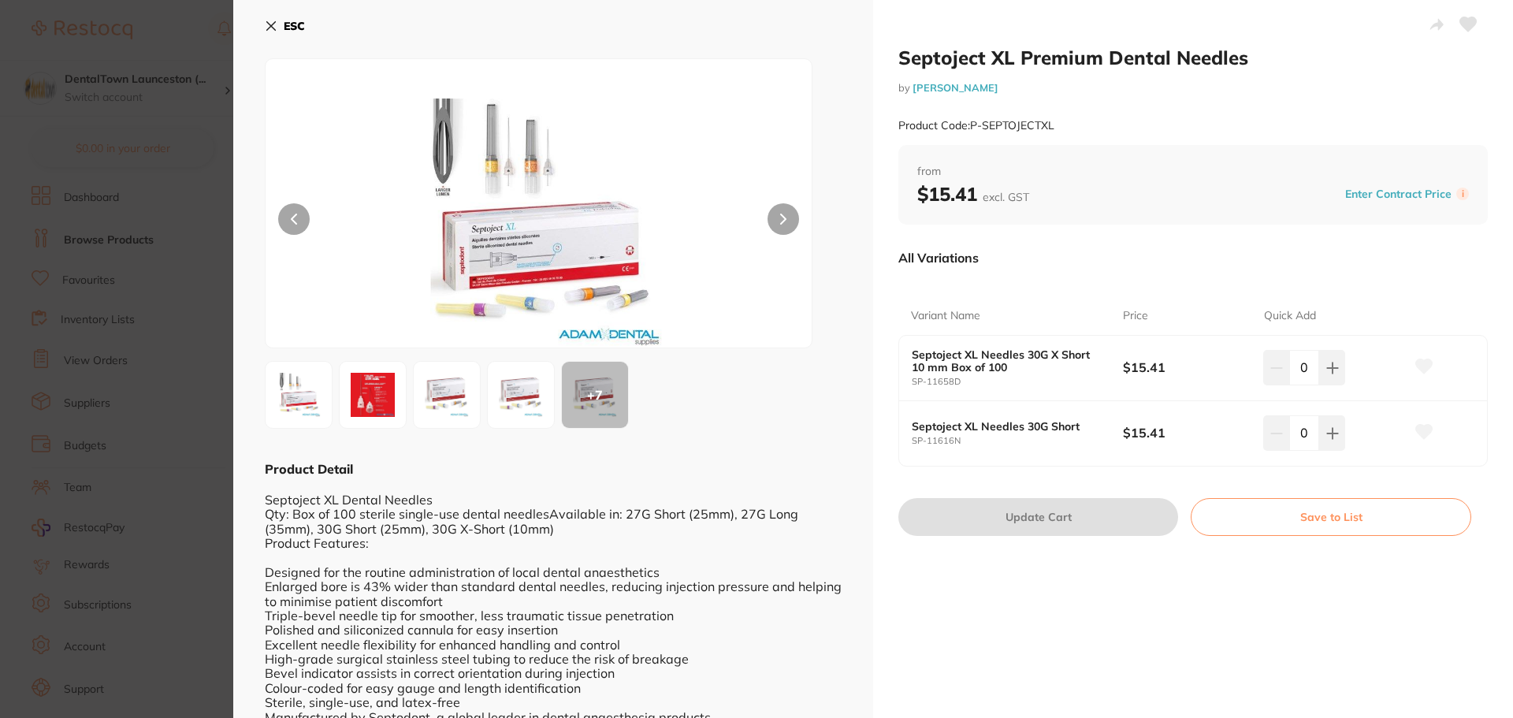
click at [1010, 429] on b "Septoject XL Needles 30G Short" at bounding box center [1007, 426] width 190 height 13
click at [989, 435] on div "Septoject XL Needles 30G Short SP-11616N" at bounding box center [1017, 433] width 211 height 26
click at [296, 400] on img at bounding box center [298, 395] width 57 height 57
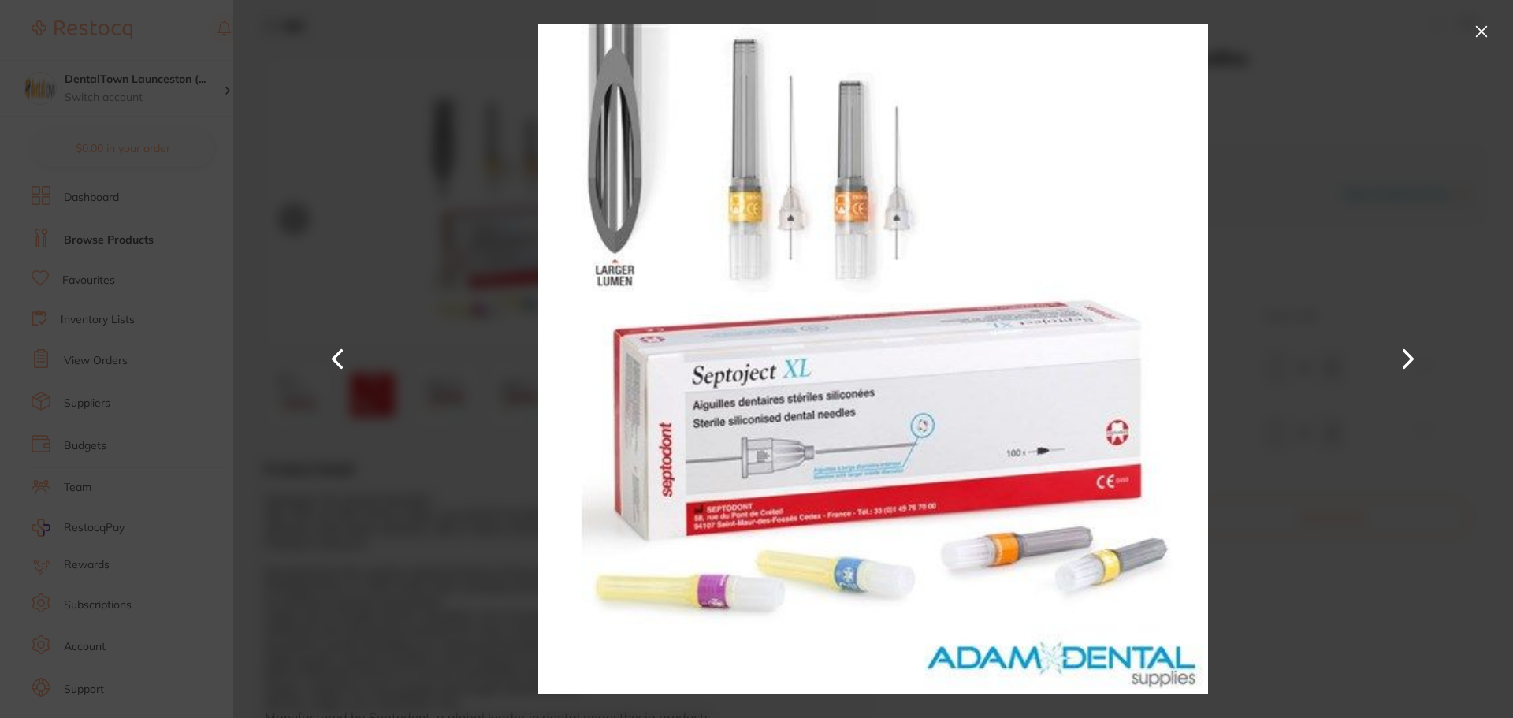
click at [1406, 358] on button at bounding box center [1409, 359] width 38 height 359
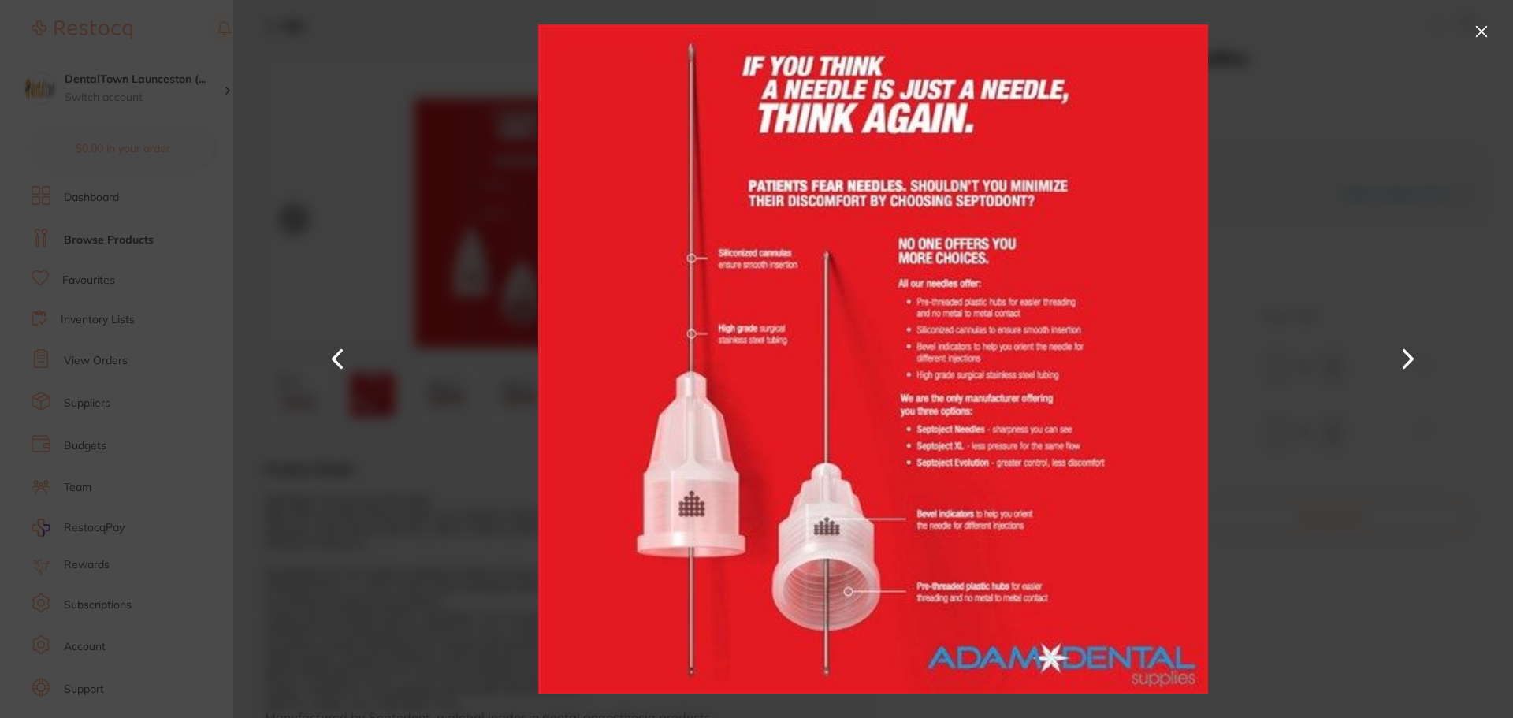
click at [1406, 358] on button at bounding box center [1409, 359] width 38 height 359
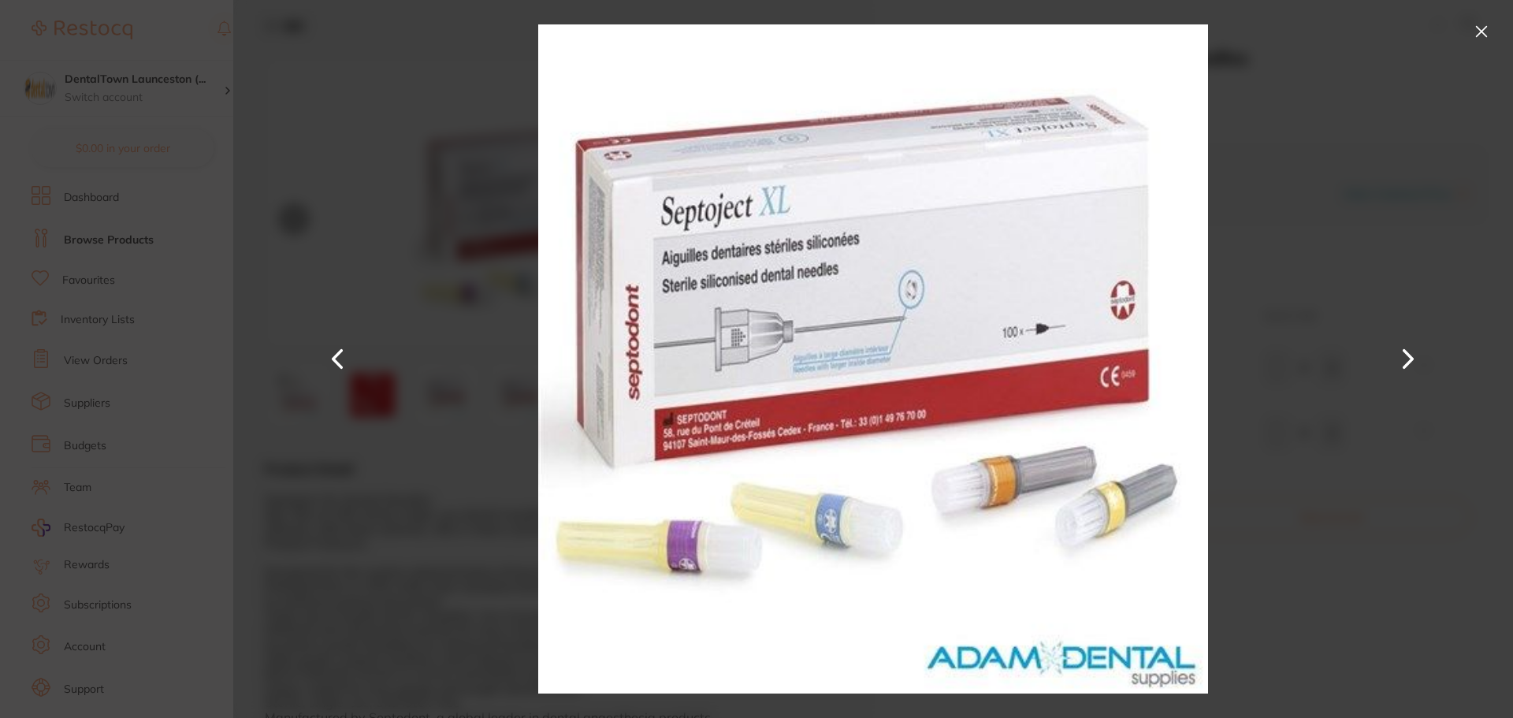
click at [1406, 358] on button at bounding box center [1409, 359] width 38 height 359
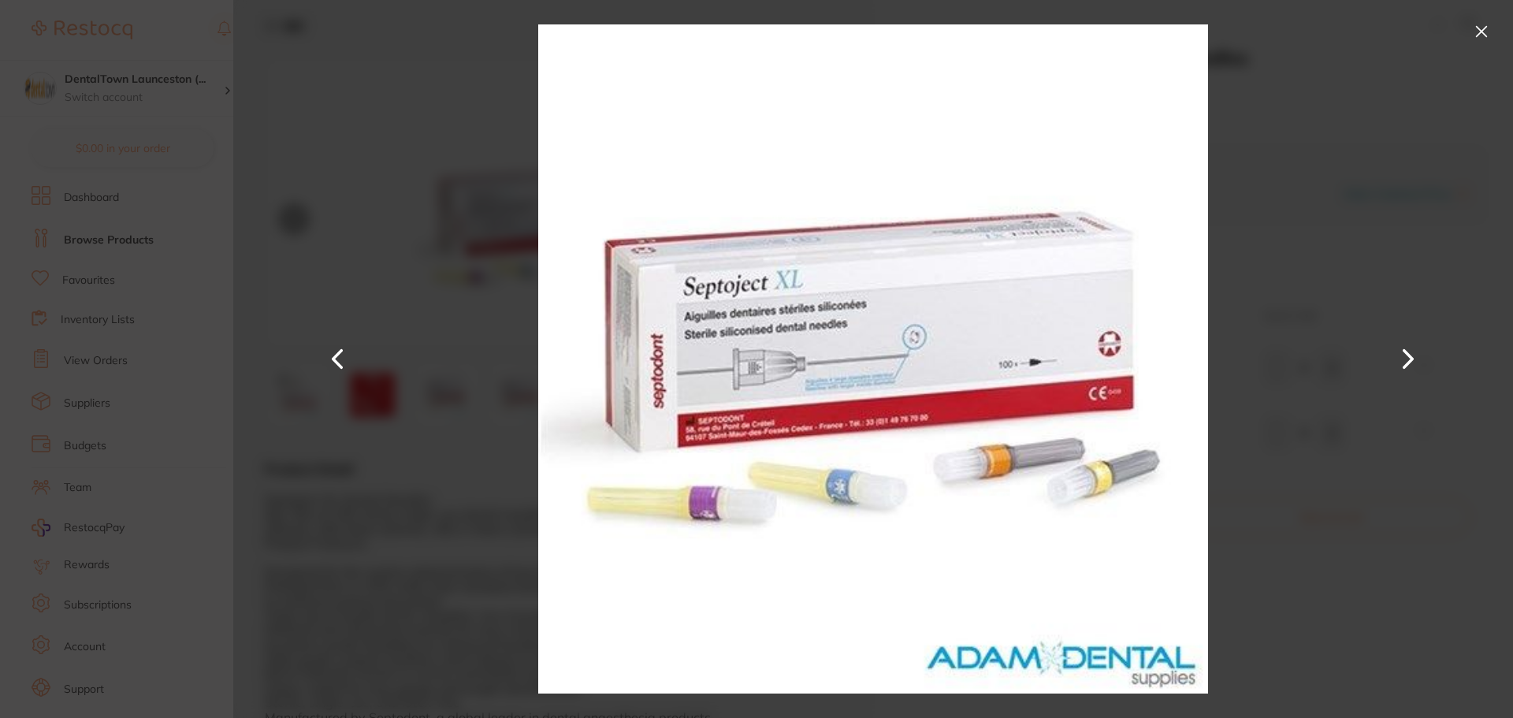
click at [1406, 358] on button at bounding box center [1409, 359] width 38 height 359
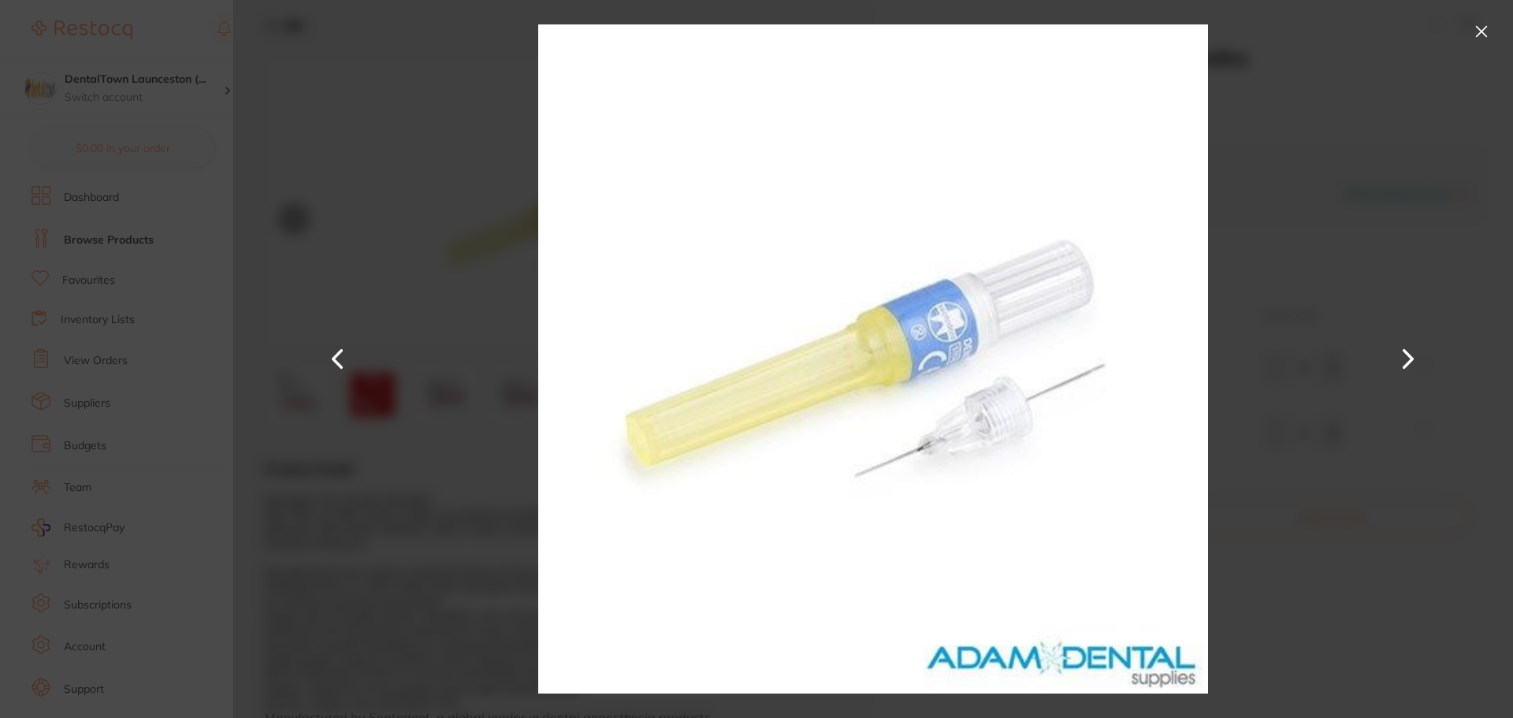
click at [1406, 358] on button at bounding box center [1409, 359] width 38 height 359
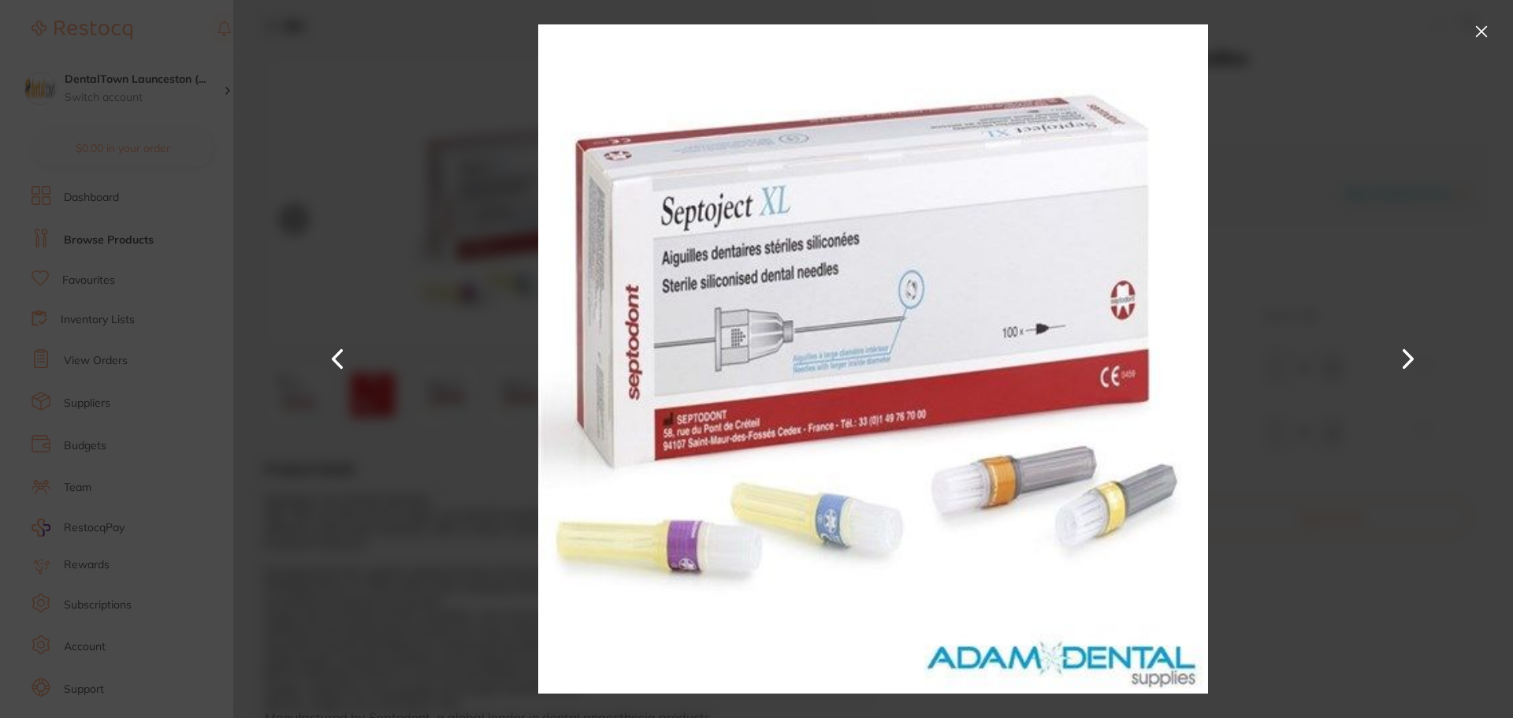
click at [1406, 358] on button at bounding box center [1409, 359] width 38 height 359
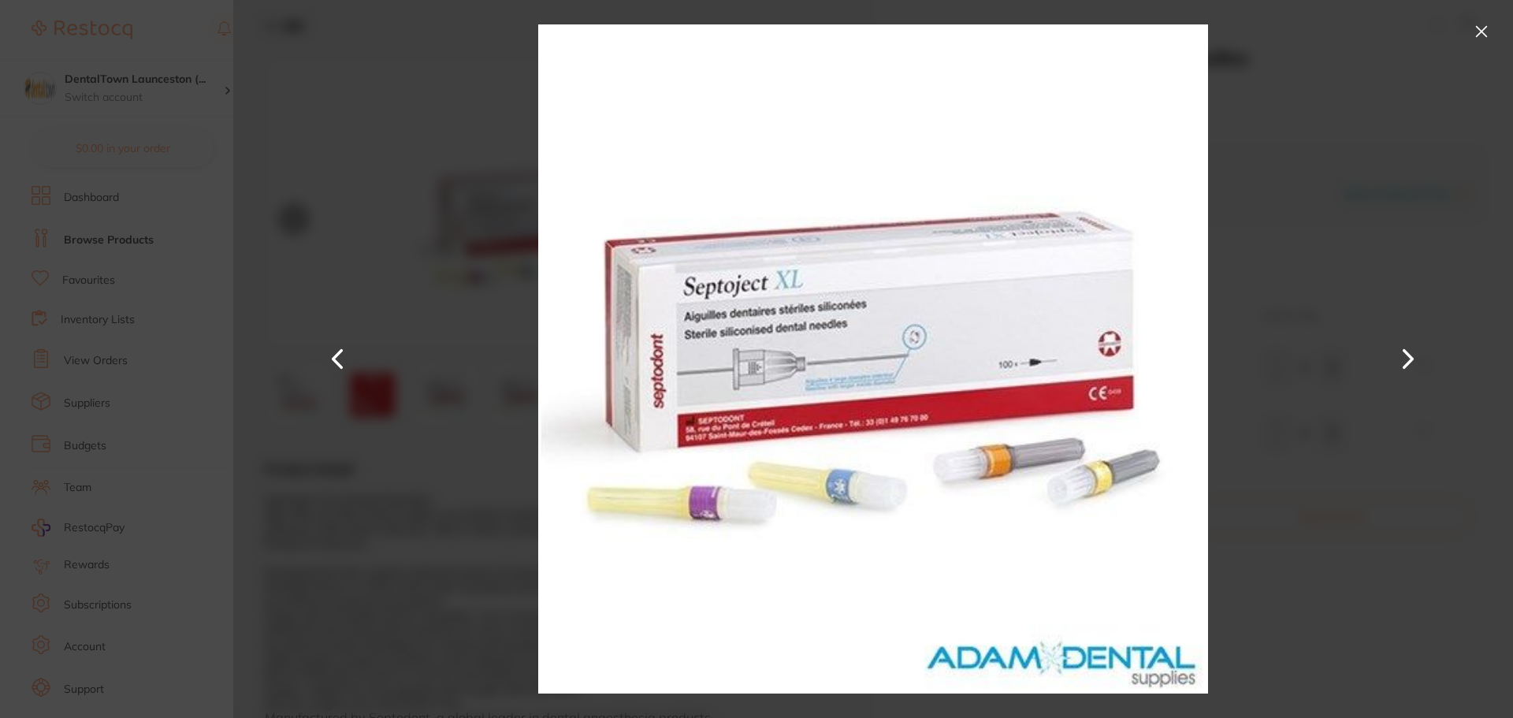
click at [1476, 26] on button at bounding box center [1481, 31] width 25 height 25
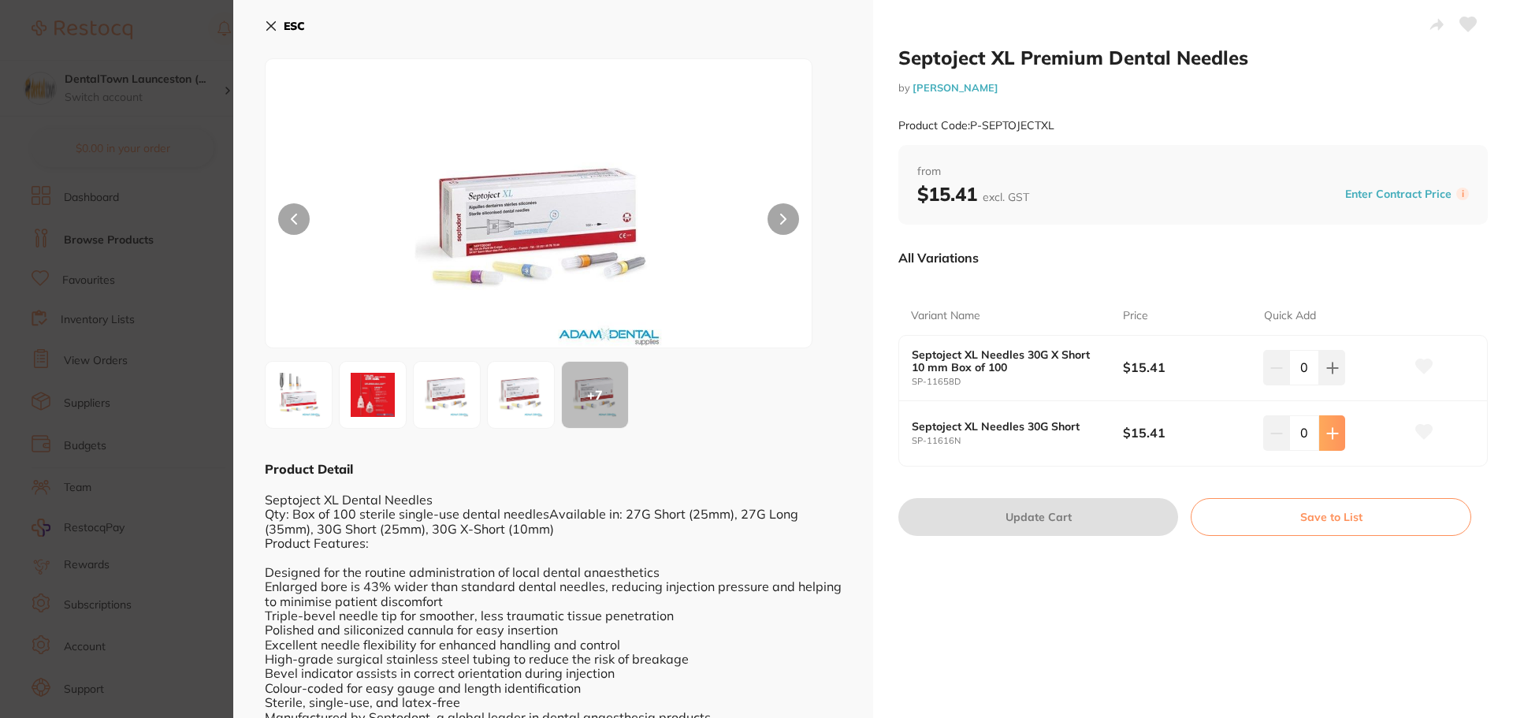
click at [1328, 437] on icon at bounding box center [1333, 433] width 13 height 13
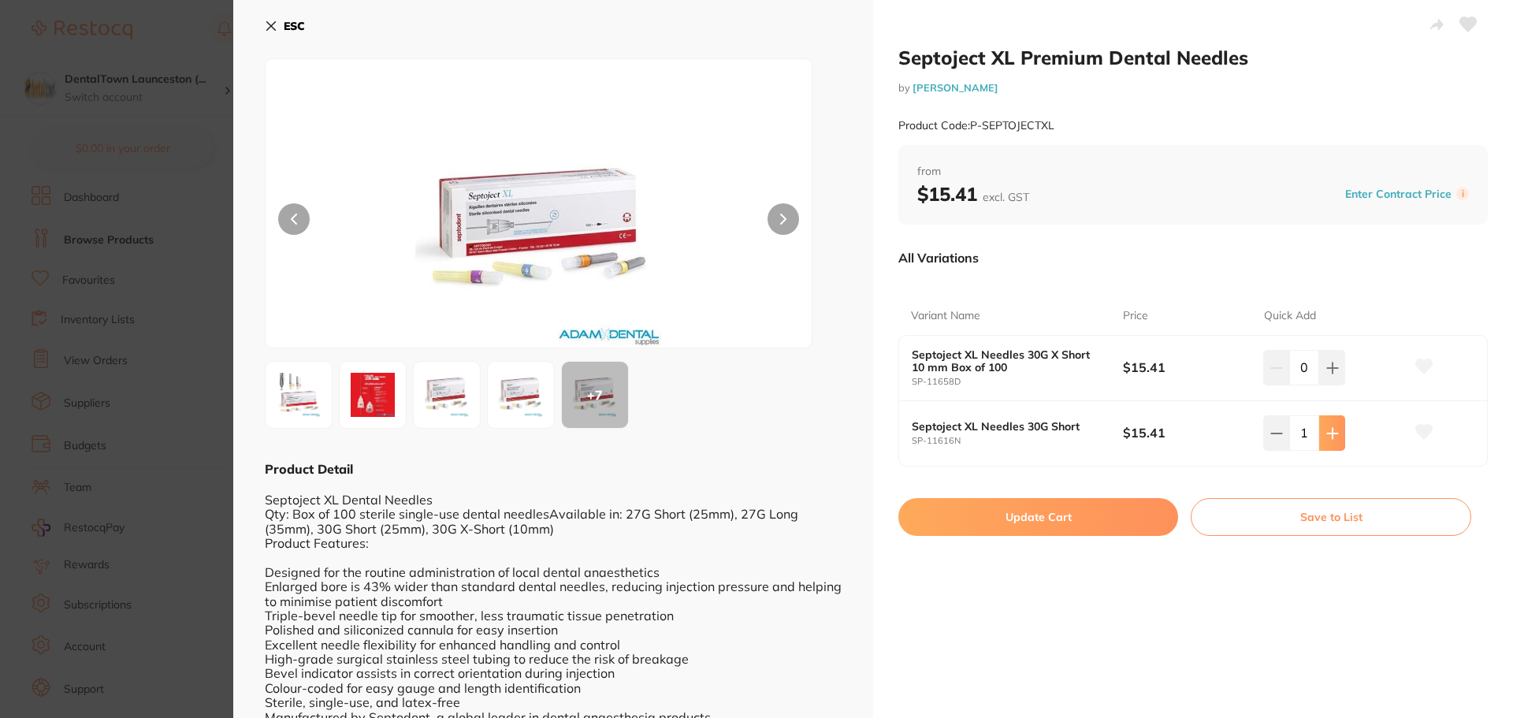
click at [1328, 437] on icon at bounding box center [1333, 433] width 13 height 13
type input "2"
click at [1076, 519] on button "Update Cart" at bounding box center [1039, 517] width 280 height 38
checkbox input "false"
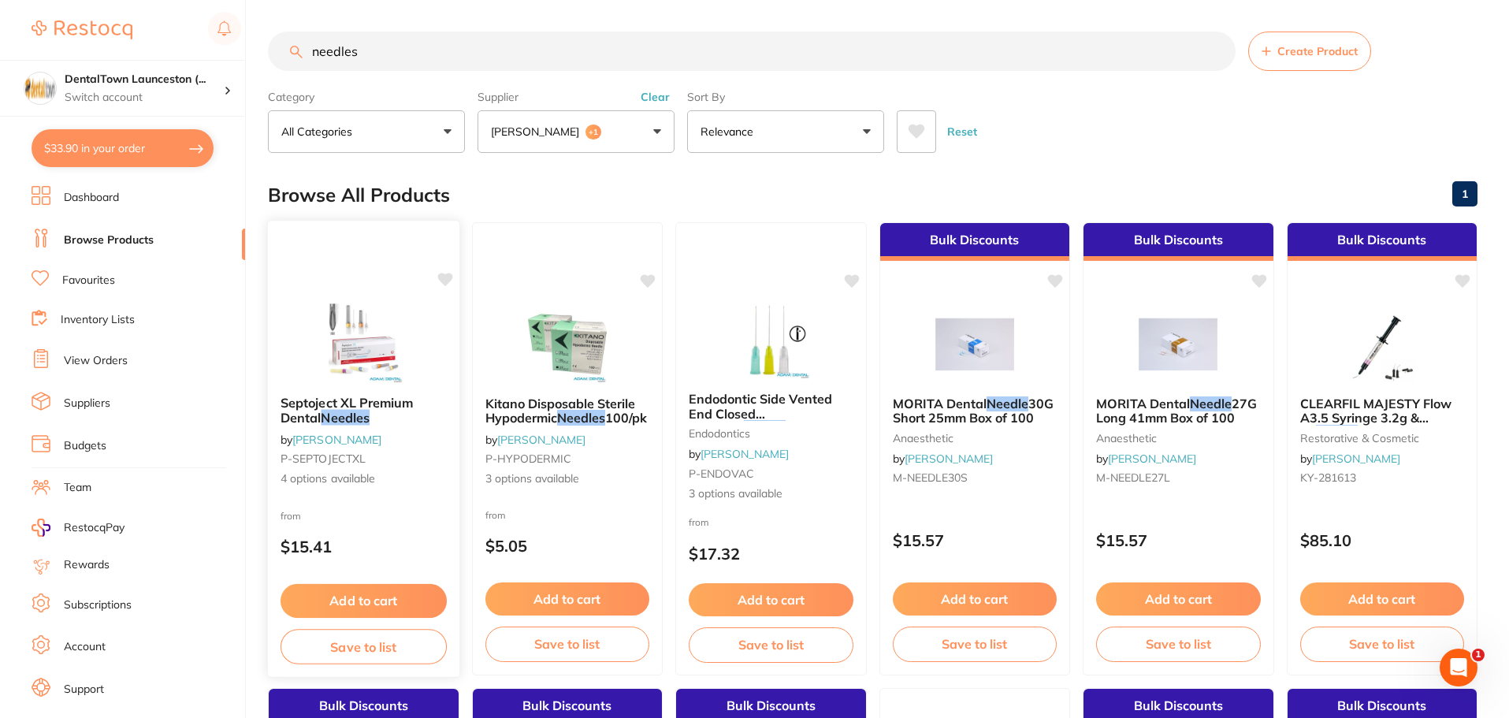
click at [446, 278] on icon at bounding box center [444, 279] width 15 height 13
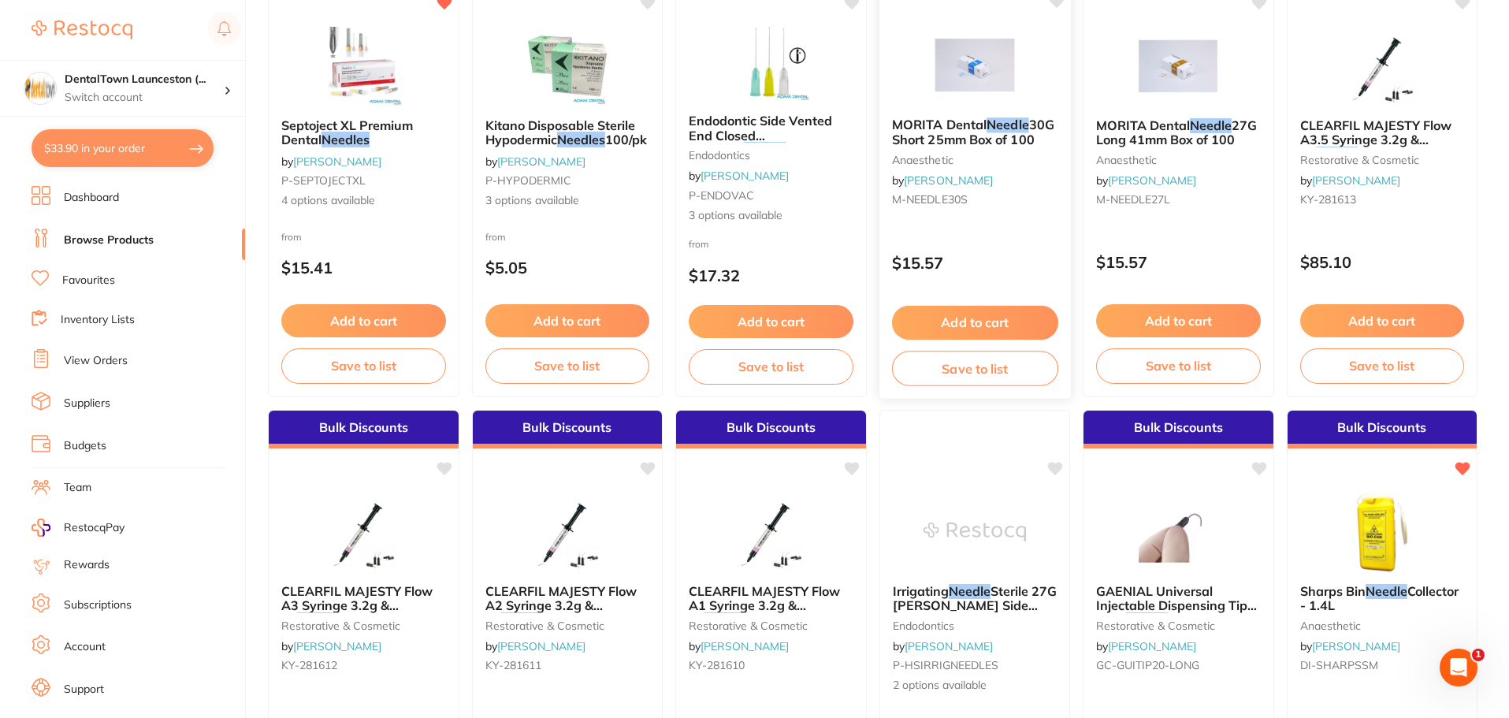
scroll to position [281, 0]
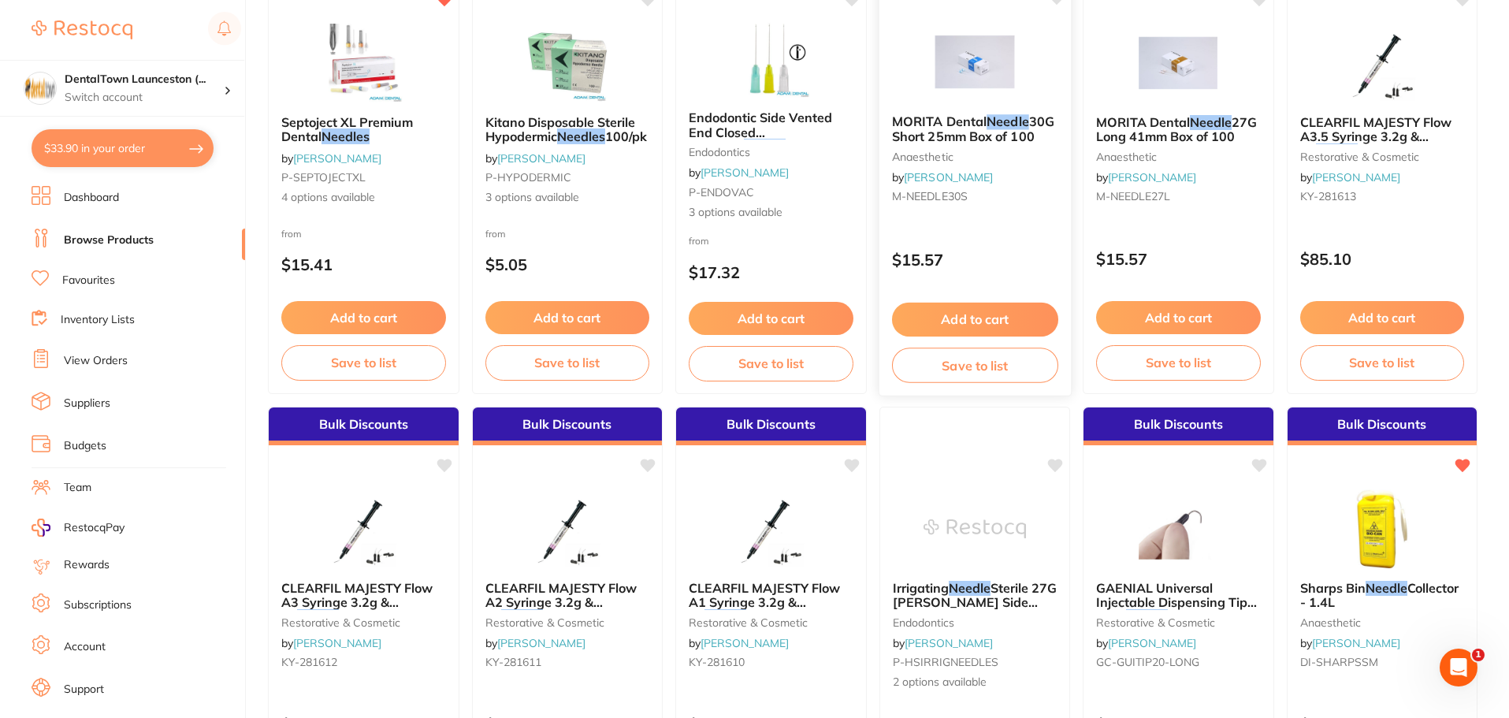
click at [973, 326] on button "Add to cart" at bounding box center [974, 320] width 166 height 34
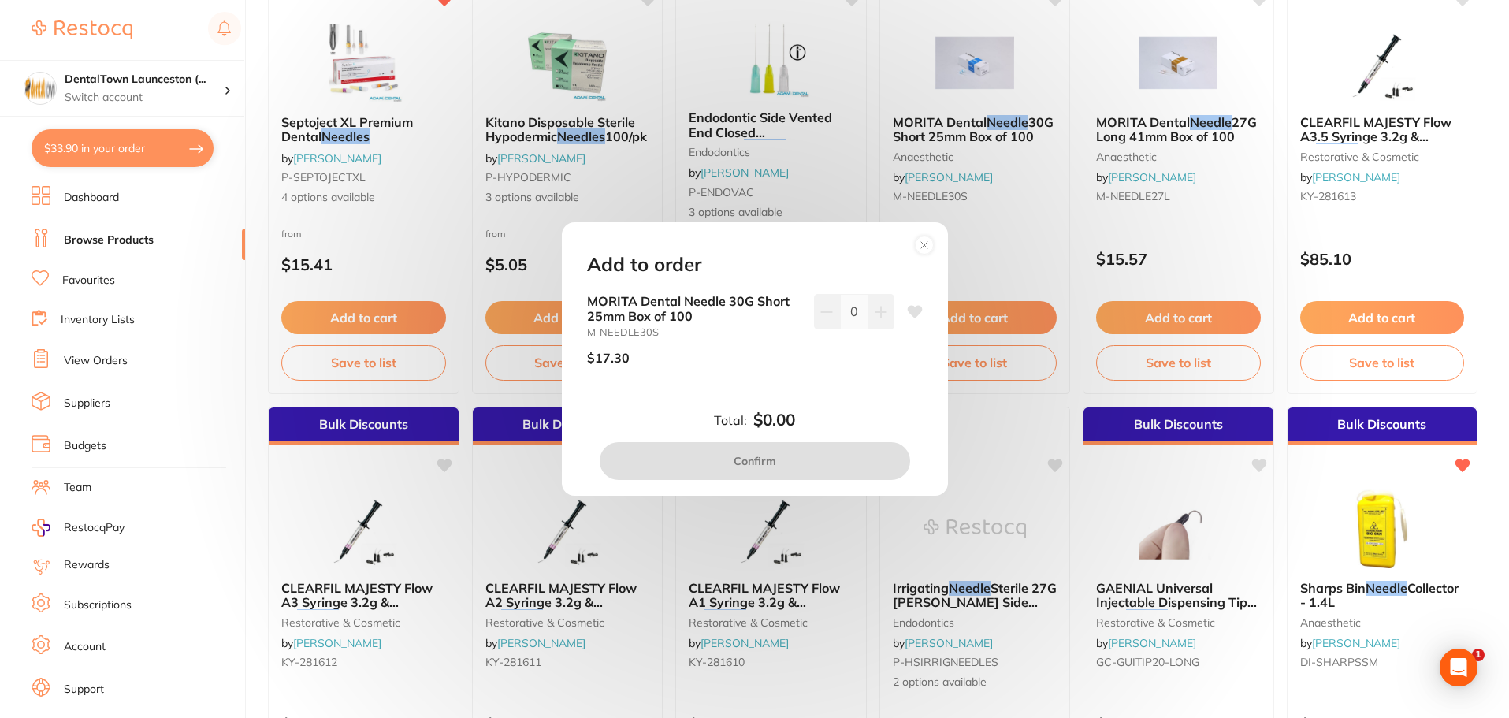
scroll to position [0, 0]
click at [869, 308] on button at bounding box center [882, 311] width 26 height 35
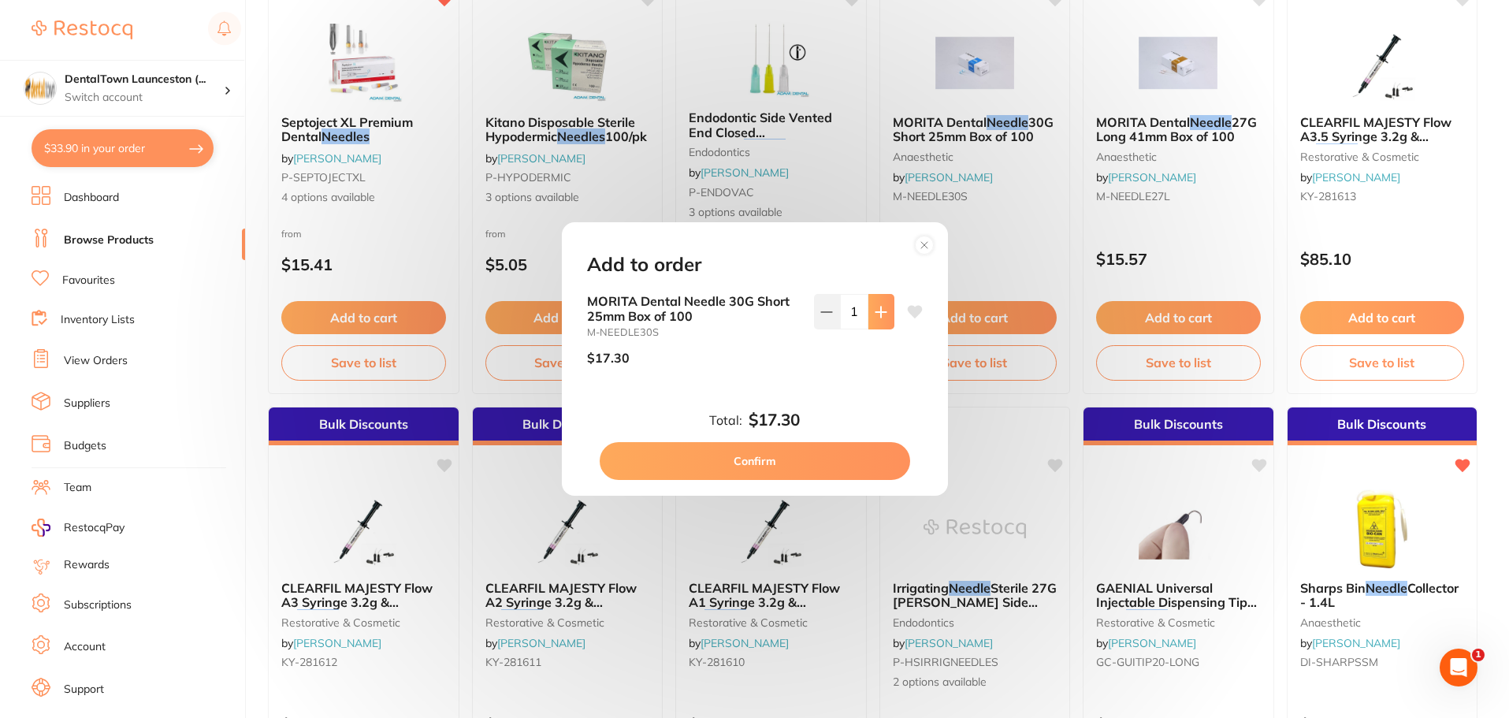
click at [869, 308] on button at bounding box center [882, 311] width 26 height 35
type input "2"
click at [759, 463] on button "Confirm" at bounding box center [755, 461] width 311 height 38
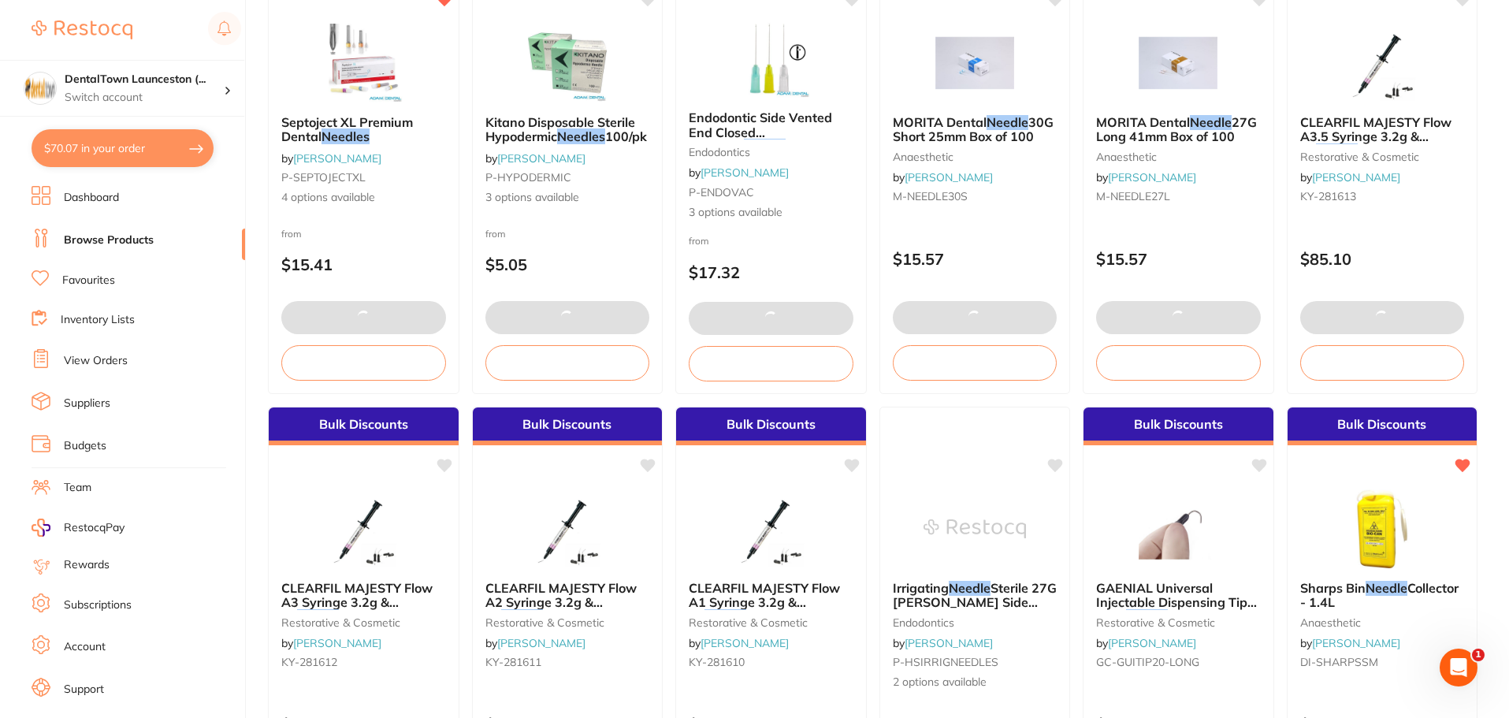
type textarea "Please send it on an urgent basis."
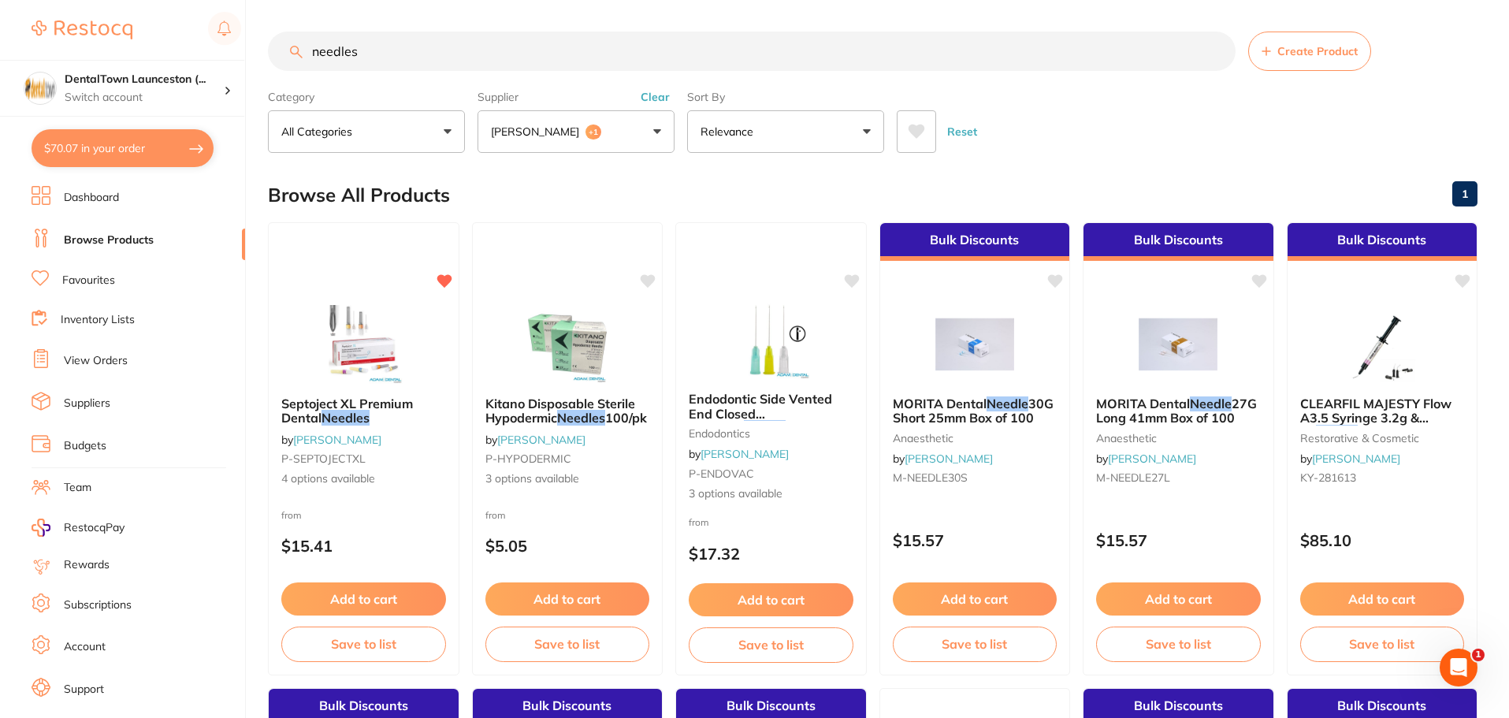
click at [138, 154] on button "$70.07 in your order" at bounding box center [123, 148] width 182 height 38
checkbox input "true"
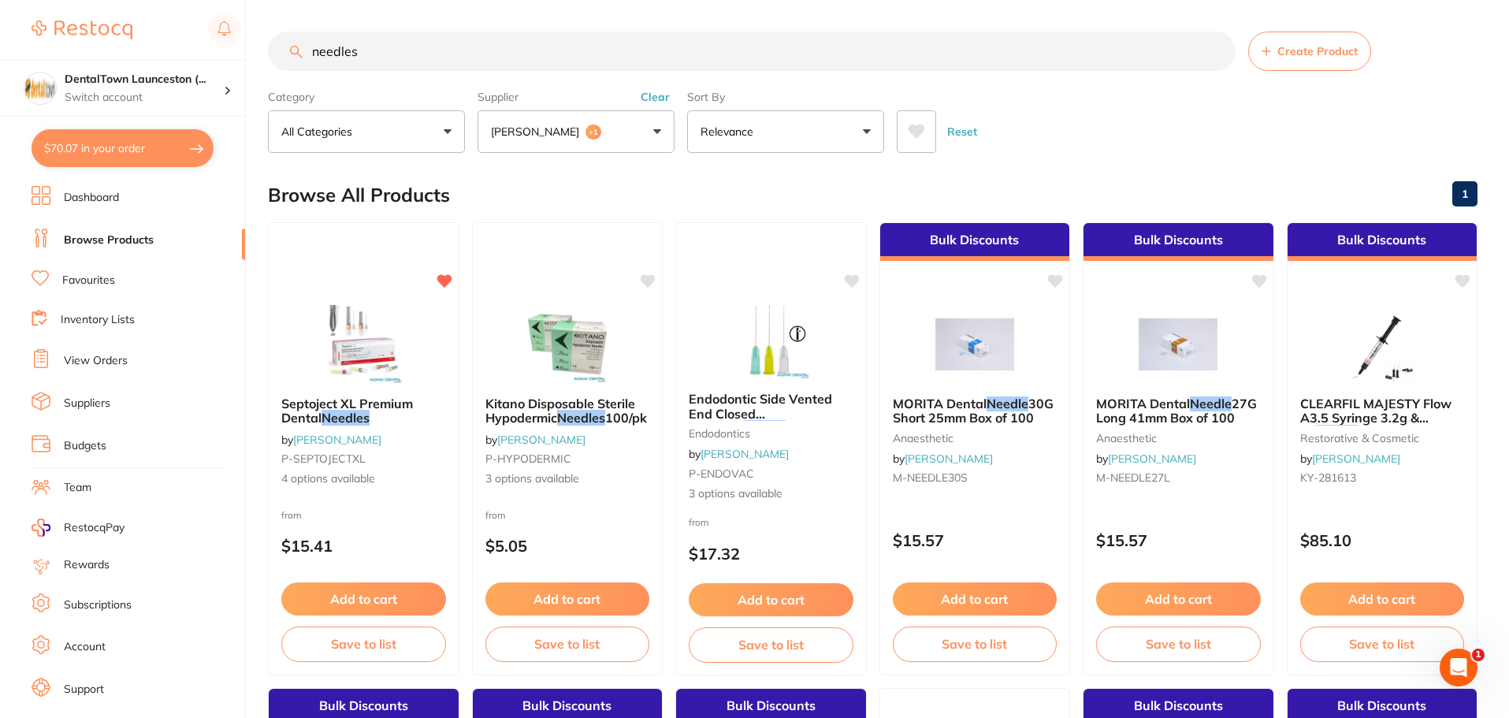
checkbox input "true"
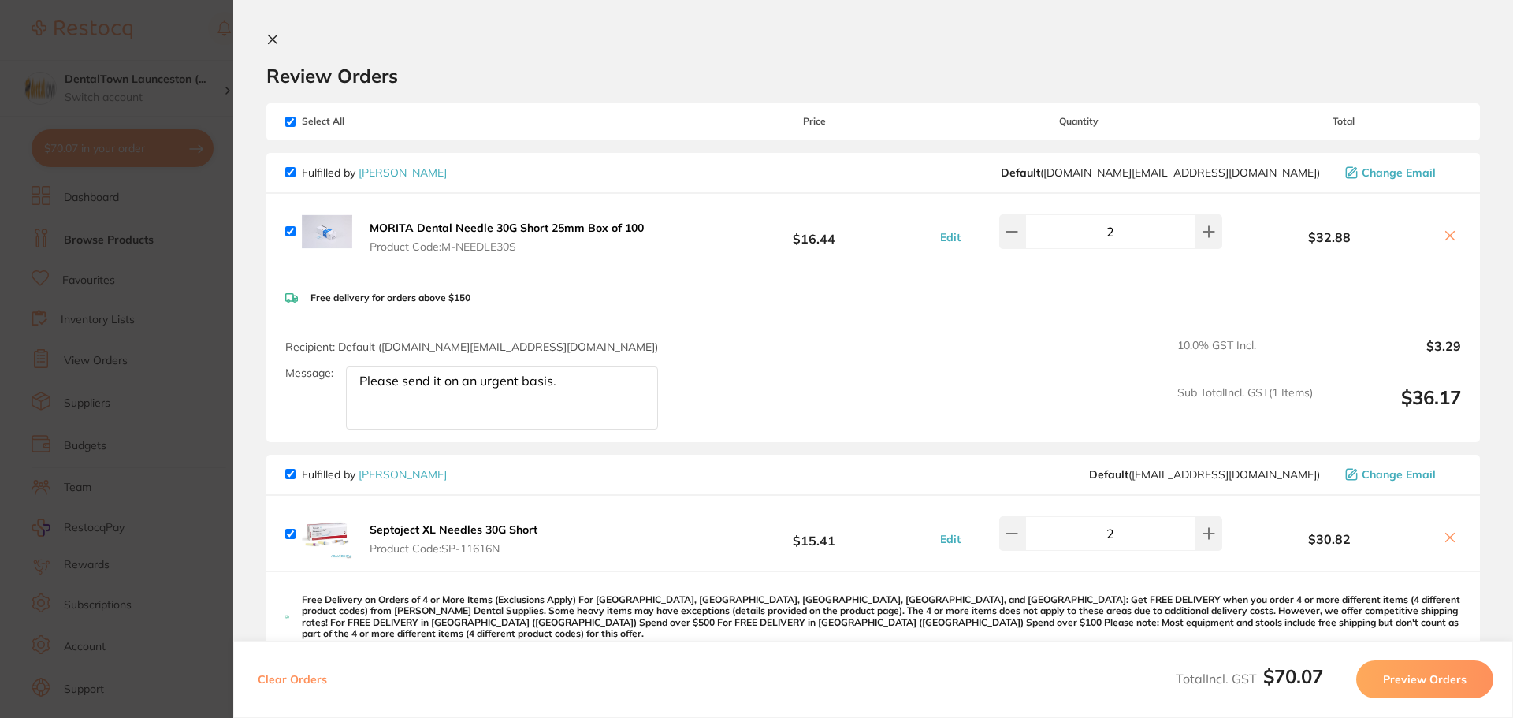
click at [1446, 537] on icon at bounding box center [1450, 538] width 9 height 9
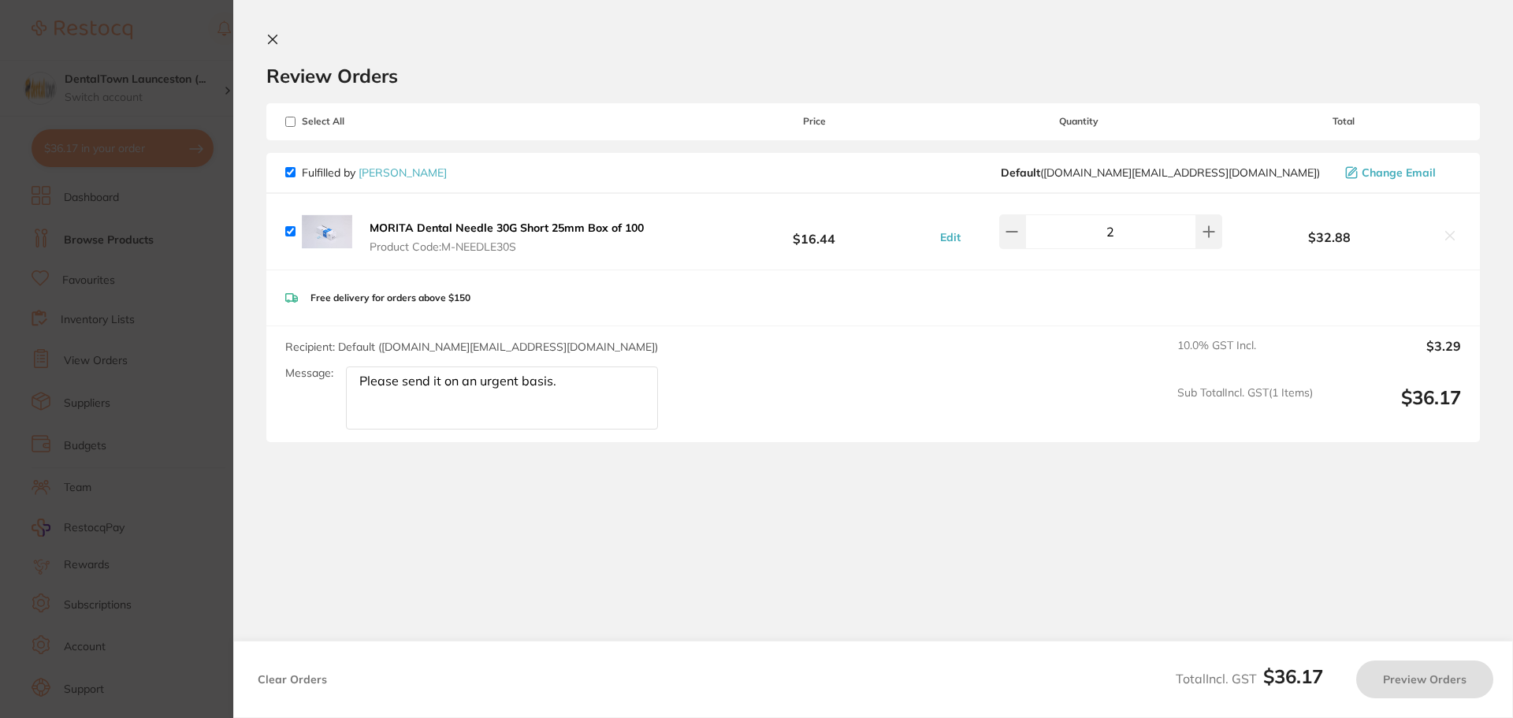
checkbox input "true"
drag, startPoint x: 625, startPoint y: 398, endPoint x: 314, endPoint y: 376, distance: 311.3
click at [314, 376] on div "Message: Please send it on an urgent basis." at bounding box center [477, 398] width 385 height 63
click at [1402, 681] on button "Preview Orders" at bounding box center [1425, 680] width 137 height 38
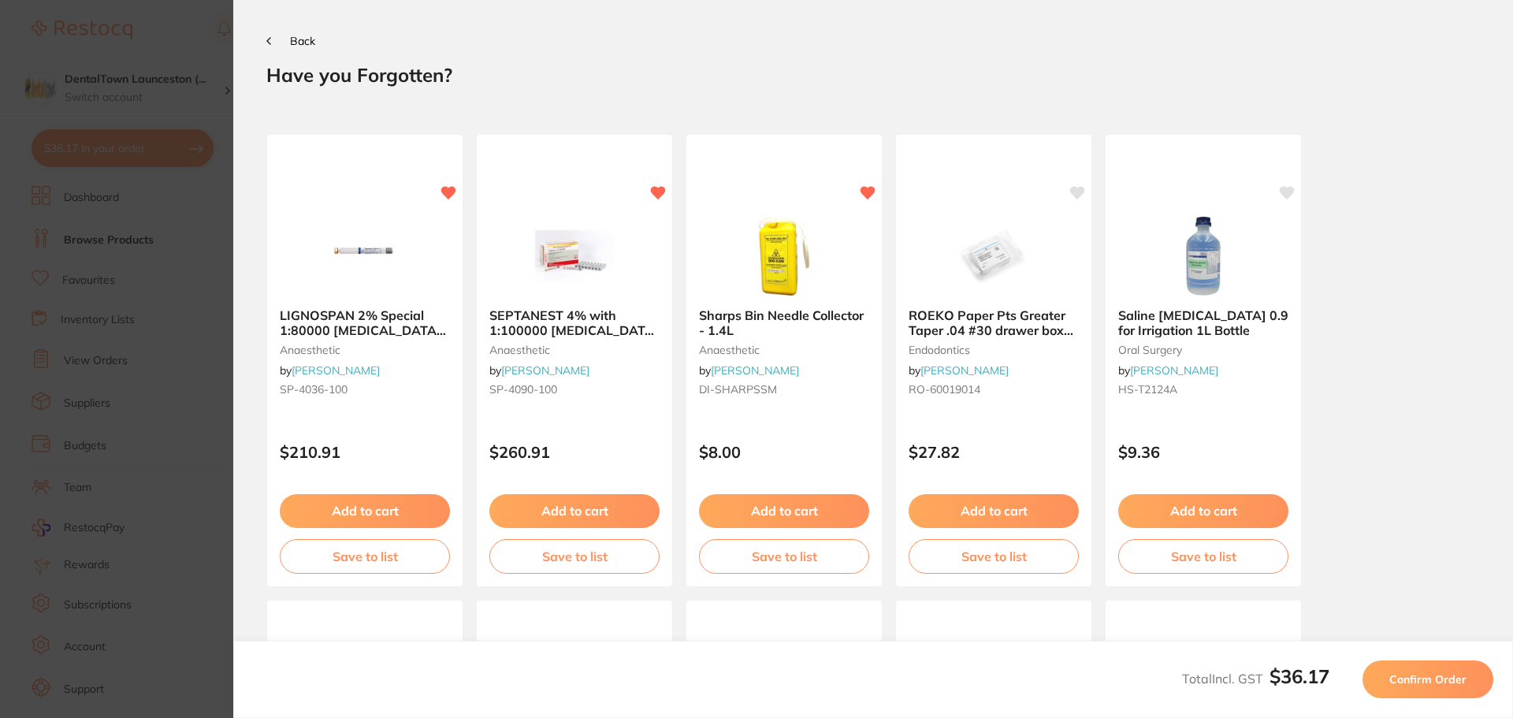
click at [1396, 675] on span "Confirm Order" at bounding box center [1428, 679] width 77 height 14
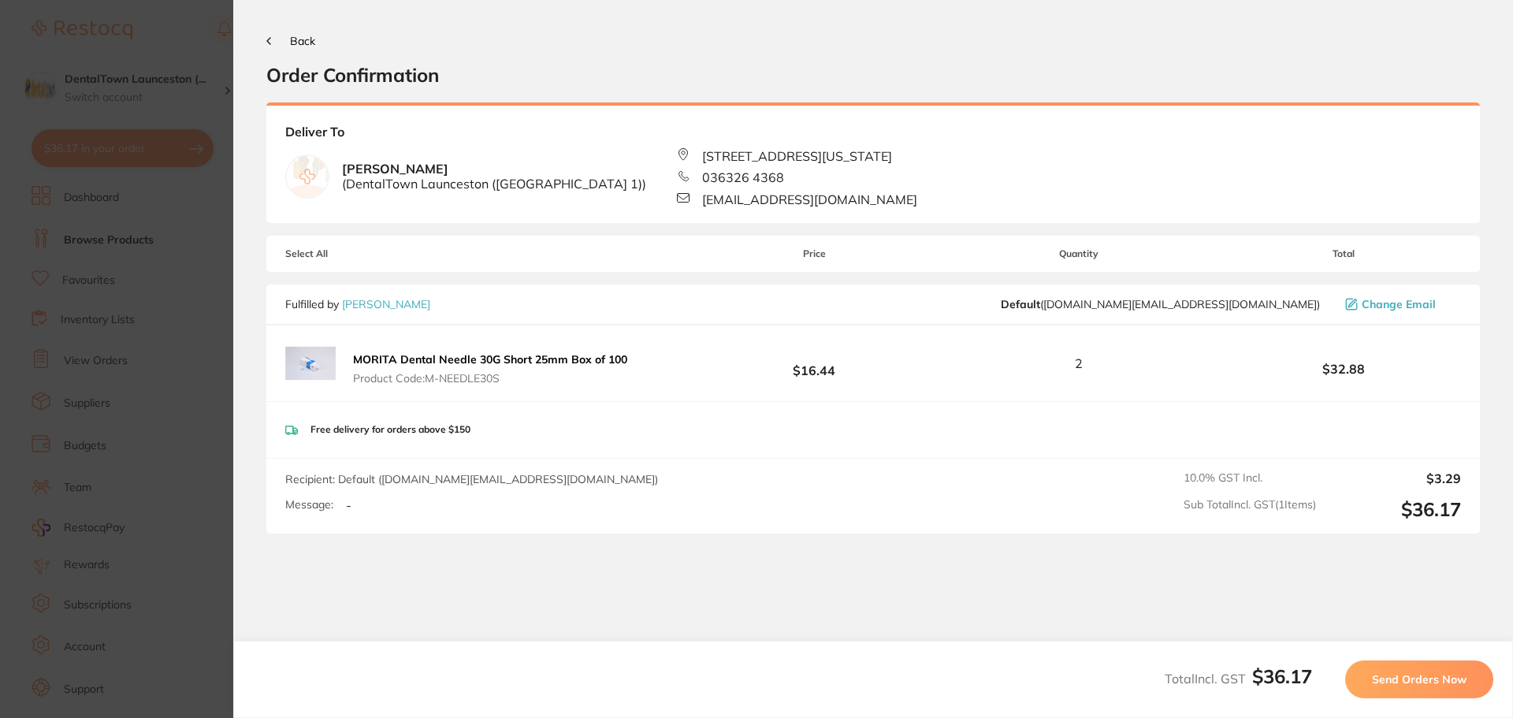
click at [1375, 676] on span "Send Orders Now" at bounding box center [1419, 679] width 95 height 14
